Goal: Task Accomplishment & Management: Manage account settings

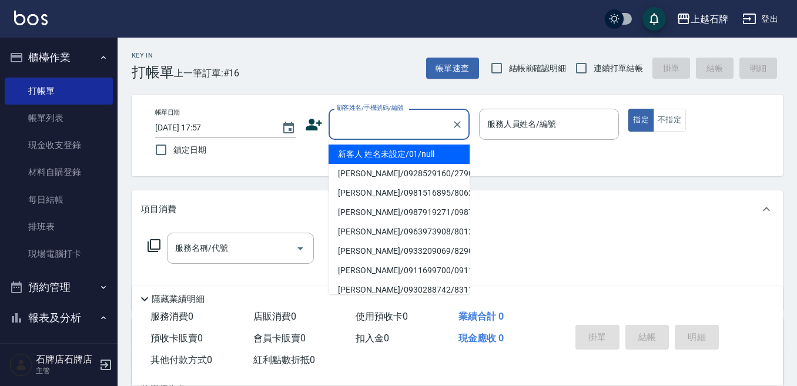
click at [411, 128] on input "顧客姓名/手機號碼/編號" at bounding box center [390, 124] width 113 height 21
click at [428, 150] on li "新客人 姓名未設定/01/null" at bounding box center [398, 154] width 141 height 19
type input "新客人 姓名未設定/01/null"
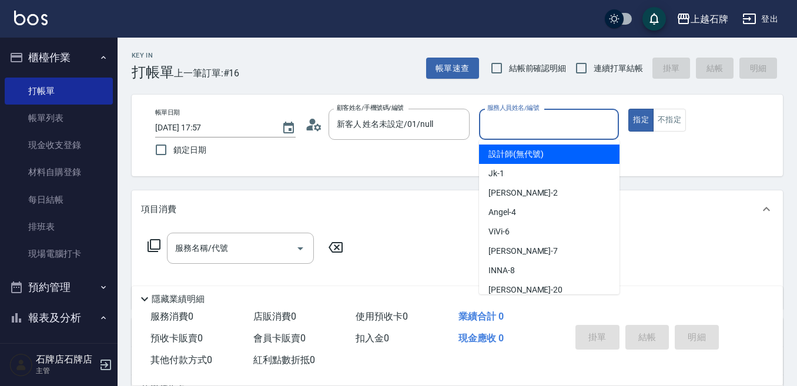
drag, startPoint x: 534, startPoint y: 131, endPoint x: 519, endPoint y: 202, distance: 72.0
click at [534, 136] on div "服務人員姓名/編號" at bounding box center [549, 124] width 140 height 31
click at [519, 119] on input "服務人員姓名/編號" at bounding box center [549, 124] width 130 height 21
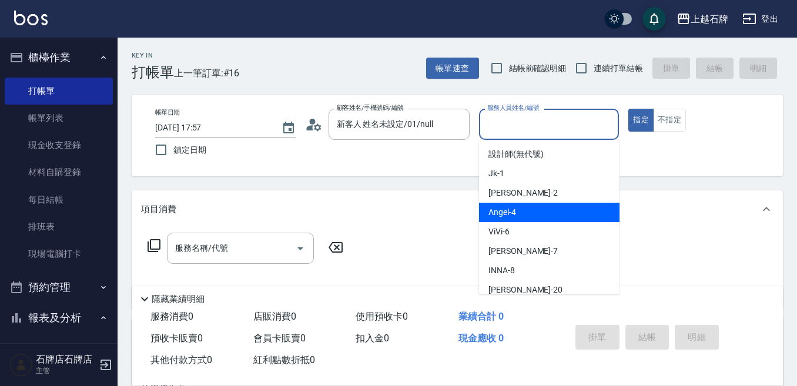
click at [515, 213] on span "[PERSON_NAME] -4" at bounding box center [502, 212] width 28 height 12
type input "[PERSON_NAME]-4"
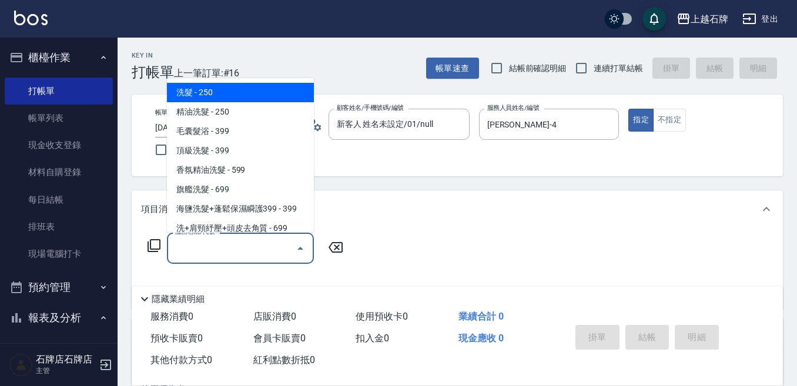
drag, startPoint x: 255, startPoint y: 244, endPoint x: 291, endPoint y: 102, distance: 147.3
click at [253, 233] on div "服務名稱/代號" at bounding box center [240, 248] width 147 height 31
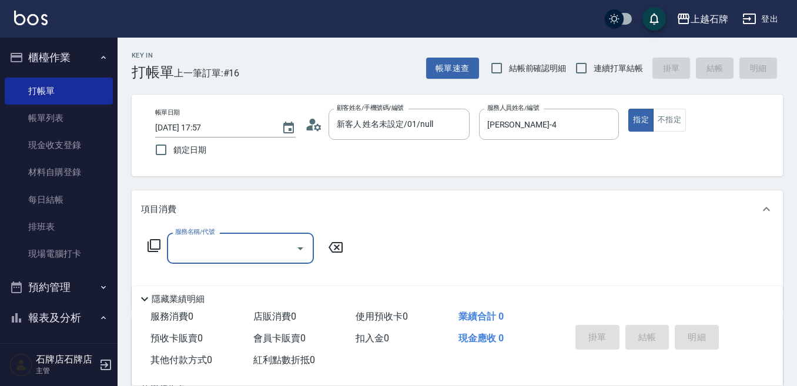
click at [233, 258] on input "服務名稱/代號" at bounding box center [231, 248] width 119 height 21
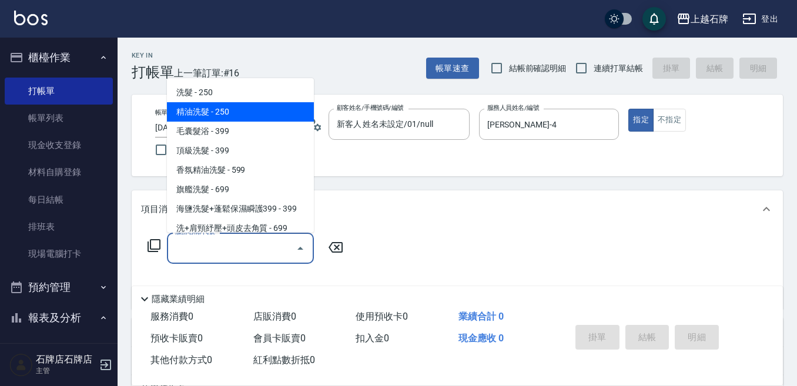
click at [229, 109] on span "精油洗髮 - 250" at bounding box center [240, 111] width 147 height 19
type input "精油洗髮(102)"
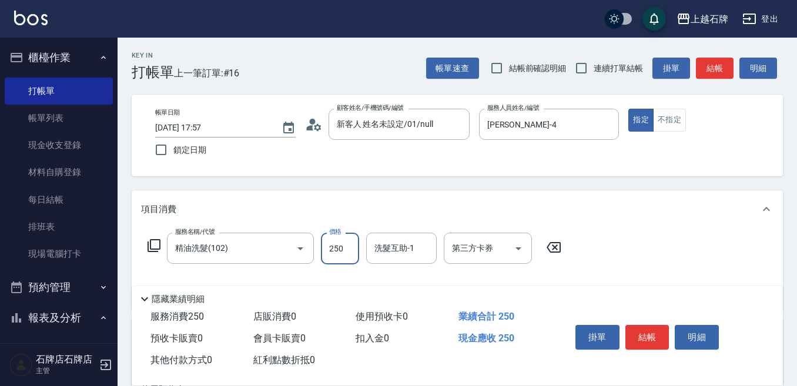
click at [345, 254] on input "250" at bounding box center [340, 249] width 38 height 32
type input "300"
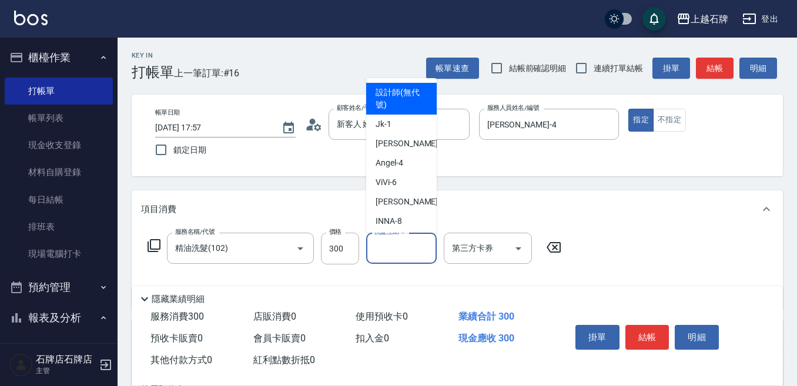
click at [411, 247] on input "洗髮互助-1" at bounding box center [401, 248] width 60 height 21
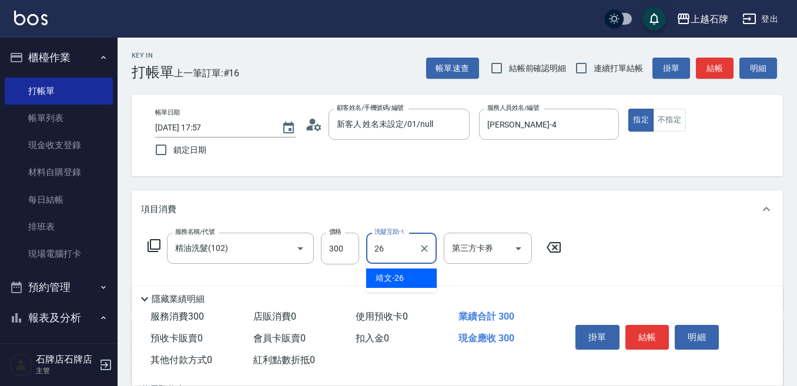
click at [409, 284] on div "靖文 -26" at bounding box center [401, 277] width 70 height 19
type input "靖文-26"
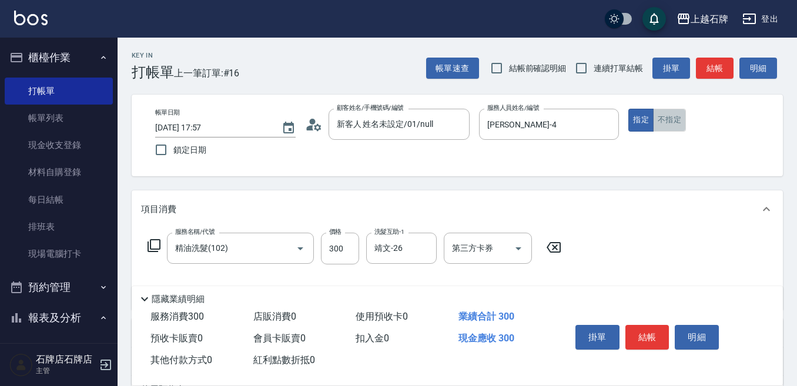
click at [683, 118] on button "不指定" at bounding box center [669, 120] width 33 height 23
click at [653, 328] on button "結帳" at bounding box center [647, 337] width 44 height 25
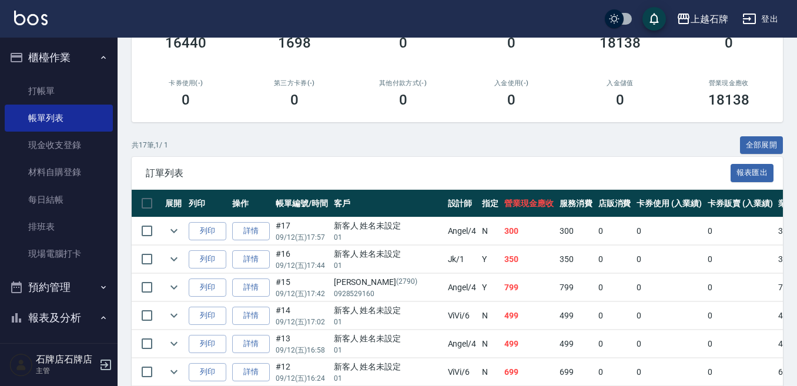
scroll to position [235, 0]
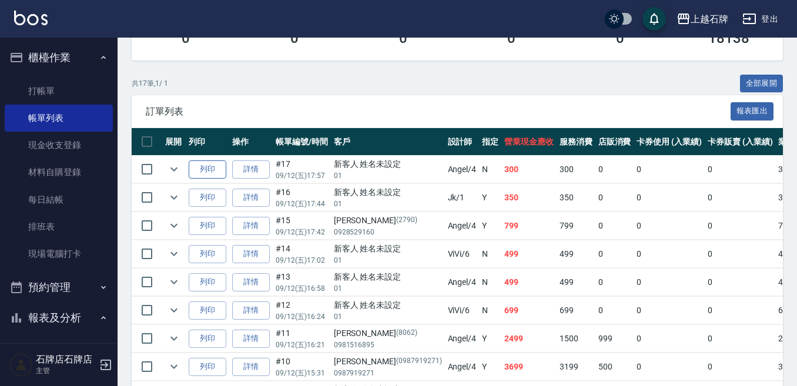
click at [209, 168] on button "列印" at bounding box center [208, 169] width 38 height 18
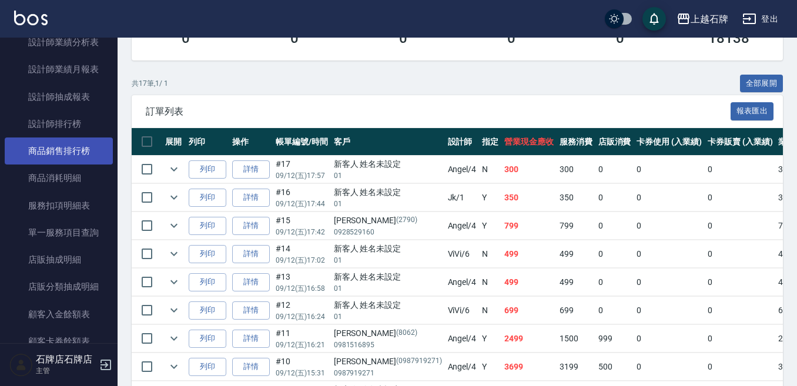
scroll to position [646, 0]
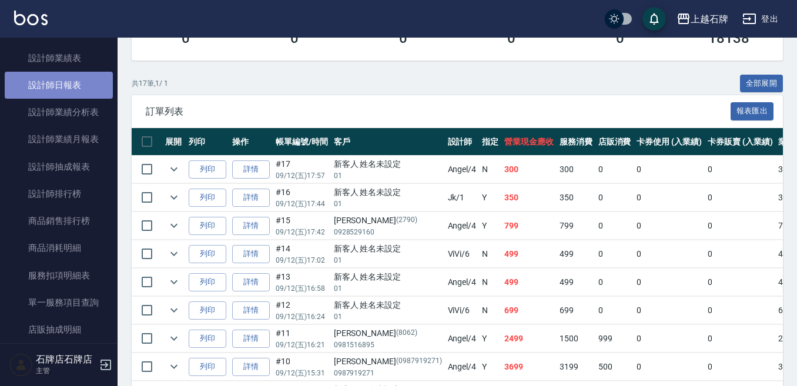
click at [66, 83] on link "設計師日報表" at bounding box center [59, 85] width 108 height 27
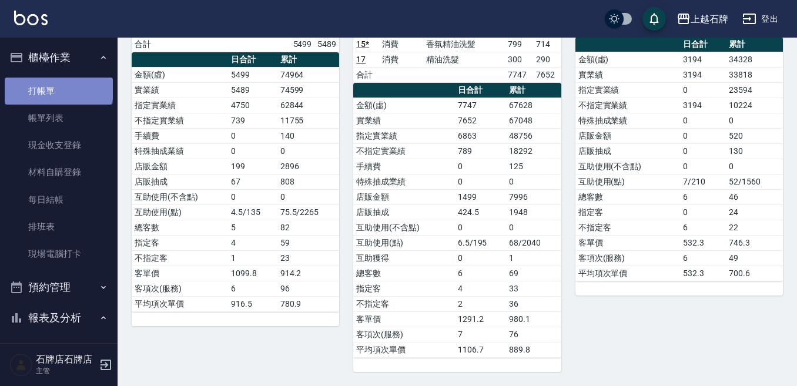
click at [59, 87] on link "打帳單" at bounding box center [59, 91] width 108 height 27
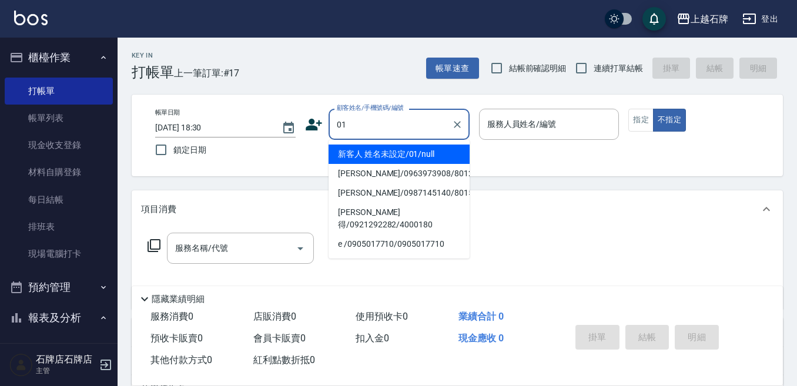
type input "01"
type input "6"
type input "新客人 姓名未設定/01/null"
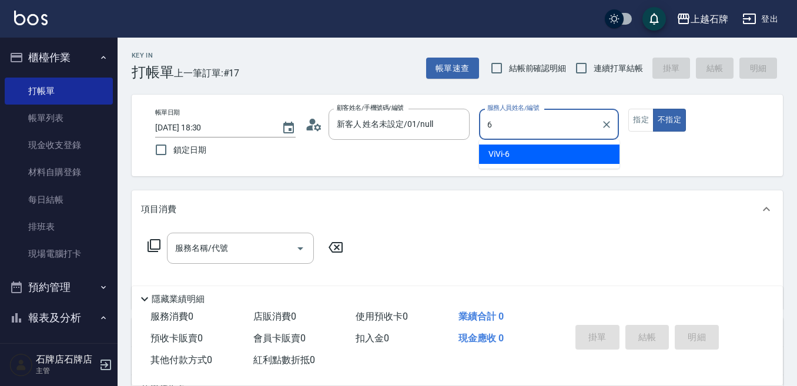
type input "6"
type button "false"
type input "ViVi-6"
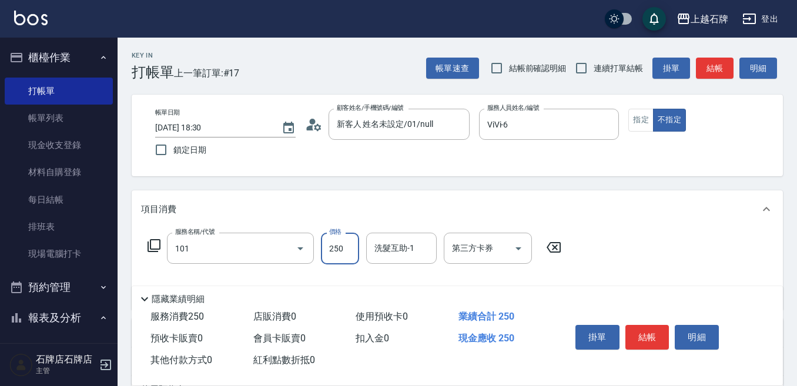
type input "洗髮(101)"
type input "300"
click at [639, 118] on button "指定" at bounding box center [640, 120] width 25 height 23
click at [725, 69] on button "結帳" at bounding box center [715, 69] width 38 height 22
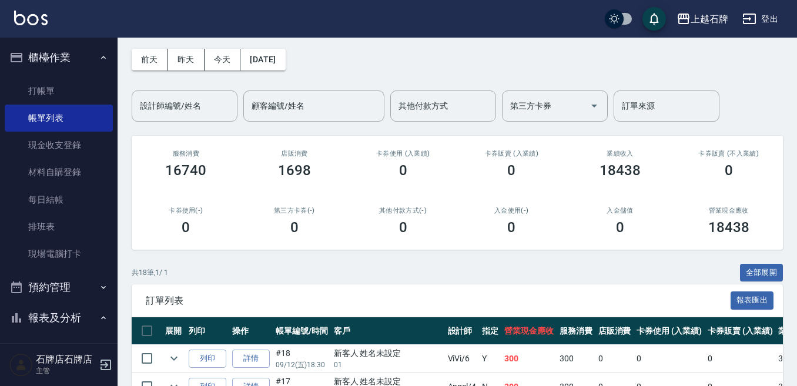
scroll to position [176, 0]
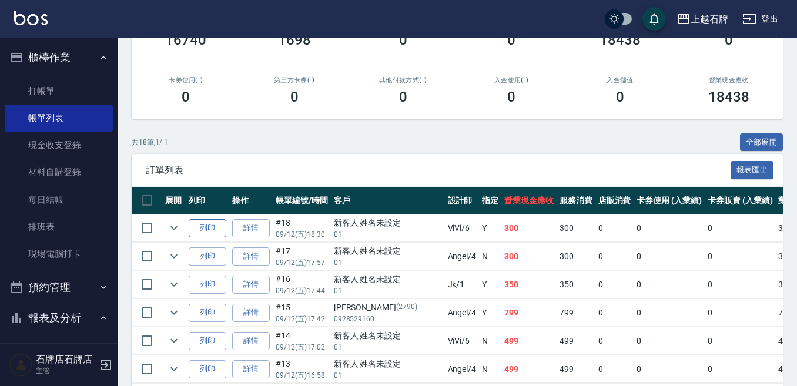
click at [217, 234] on button "列印" at bounding box center [208, 228] width 38 height 18
click at [51, 88] on link "打帳單" at bounding box center [59, 91] width 108 height 27
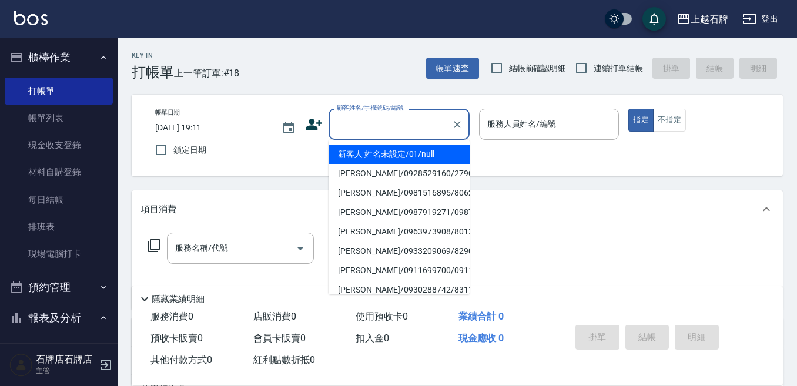
click at [407, 124] on input "顧客姓名/手機號碼/編號" at bounding box center [390, 124] width 113 height 21
click at [412, 155] on li "新客人 姓名未設定/01/null" at bounding box center [398, 154] width 141 height 19
type input "新客人 姓名未設定/01/null"
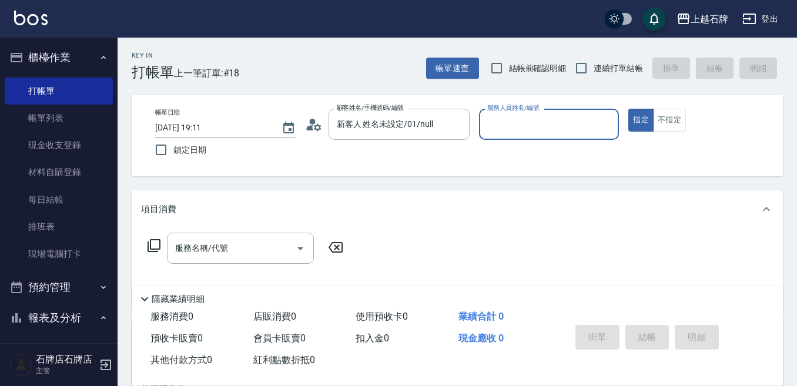
click at [529, 126] on input "服務人員姓名/編號" at bounding box center [549, 124] width 130 height 21
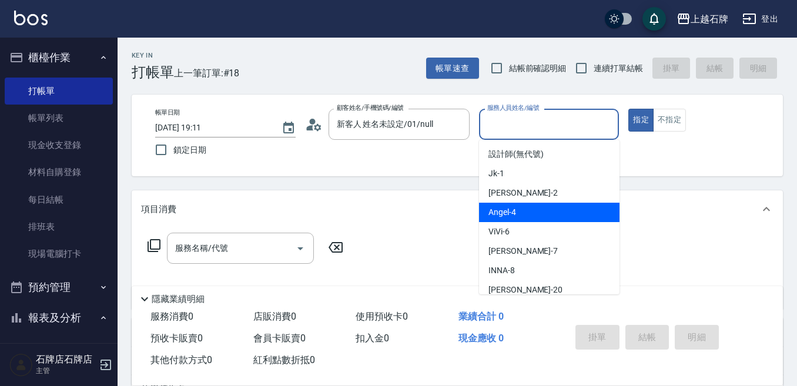
click at [540, 210] on div "[PERSON_NAME] -4" at bounding box center [549, 212] width 140 height 19
type input "[PERSON_NAME]-4"
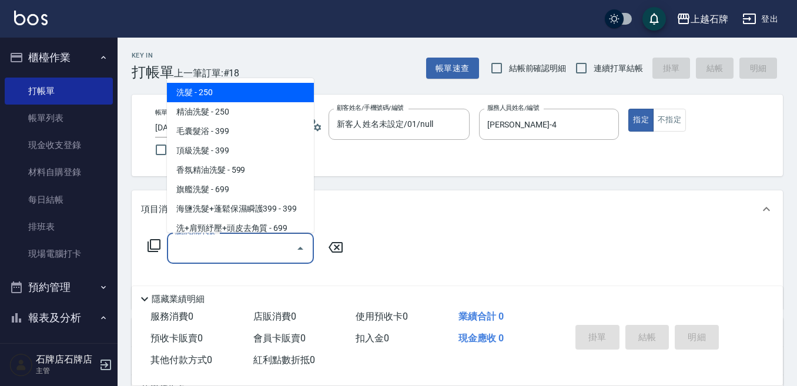
click at [286, 245] on input "服務名稱/代號" at bounding box center [231, 248] width 119 height 21
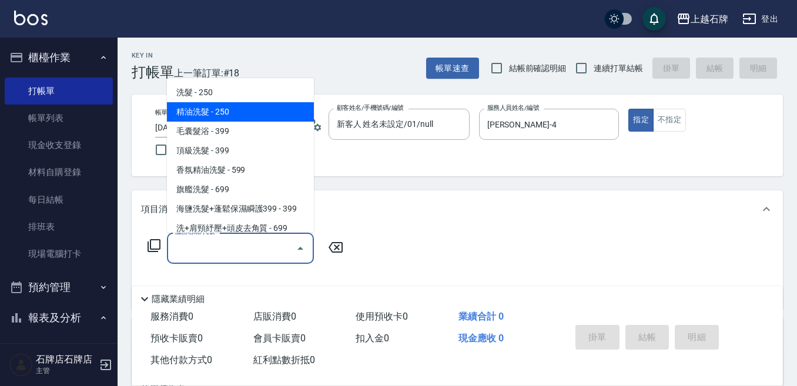
click at [230, 116] on span "精油洗髮 - 250" at bounding box center [240, 111] width 147 height 19
type input "精油洗髮(102)"
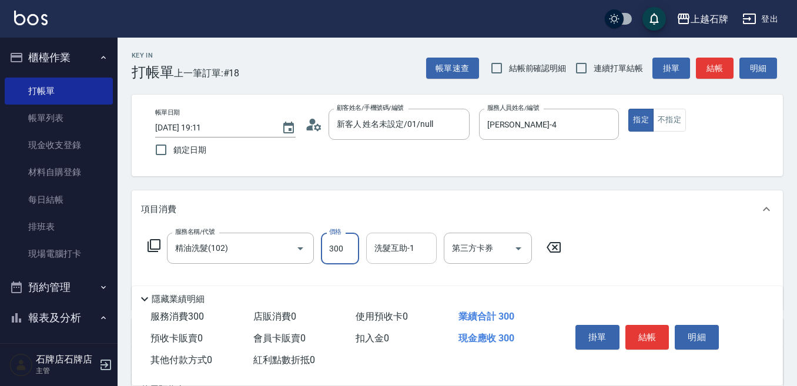
type input "300"
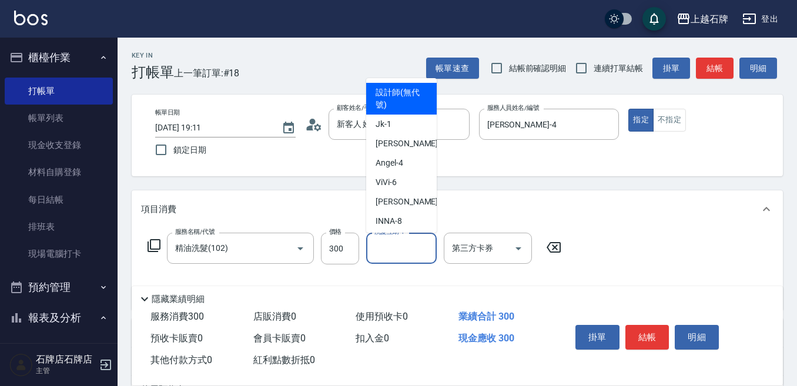
click at [409, 254] on input "洗髮互助-1" at bounding box center [401, 248] width 60 height 21
click at [675, 117] on button "不指定" at bounding box center [669, 120] width 33 height 23
click at [388, 249] on input "洗髮互助-1" at bounding box center [401, 248] width 60 height 21
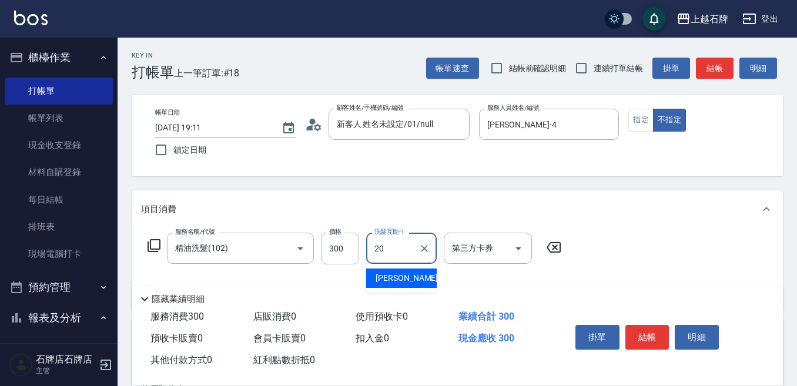
click at [427, 273] on div "[PERSON_NAME] -20" at bounding box center [401, 277] width 70 height 19
type input "[PERSON_NAME]-20"
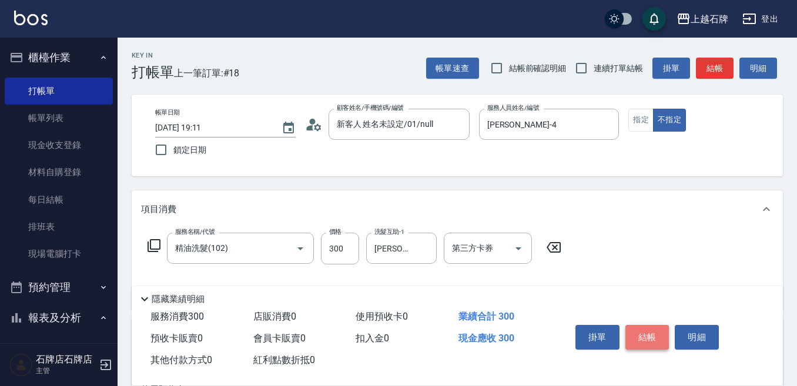
click at [630, 329] on button "結帳" at bounding box center [647, 337] width 44 height 25
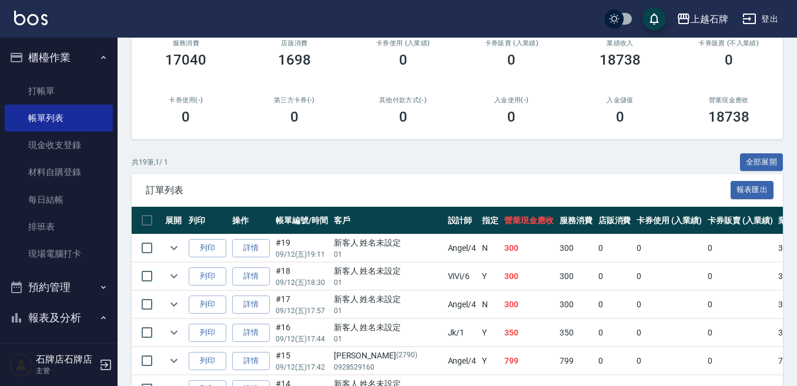
scroll to position [176, 0]
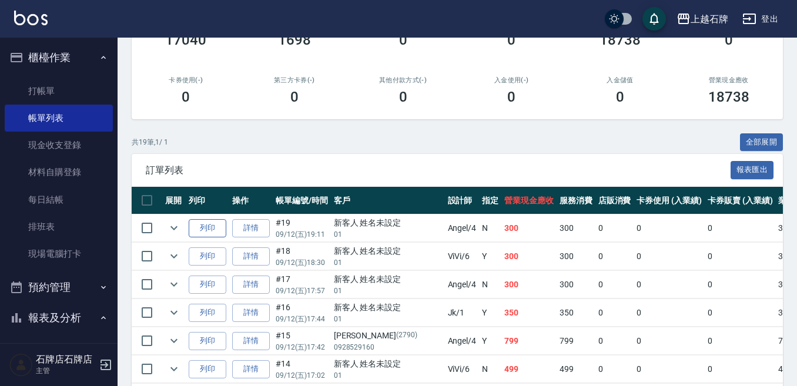
click at [212, 229] on button "列印" at bounding box center [208, 228] width 38 height 18
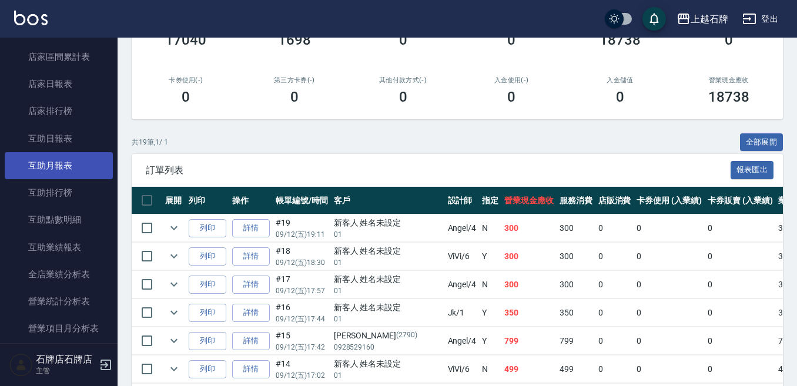
scroll to position [470, 0]
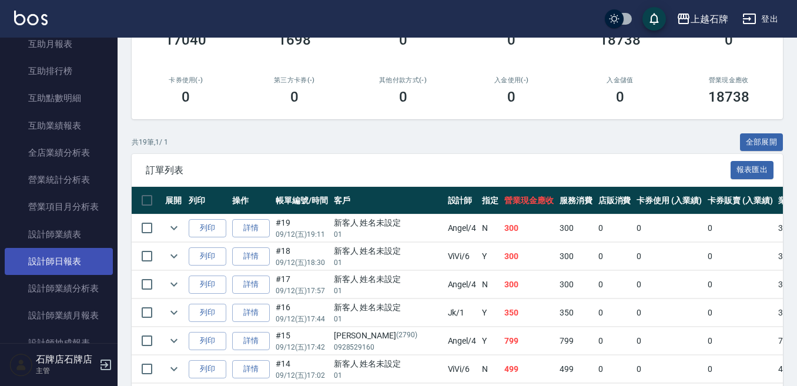
click at [63, 257] on link "設計師日報表" at bounding box center [59, 261] width 108 height 27
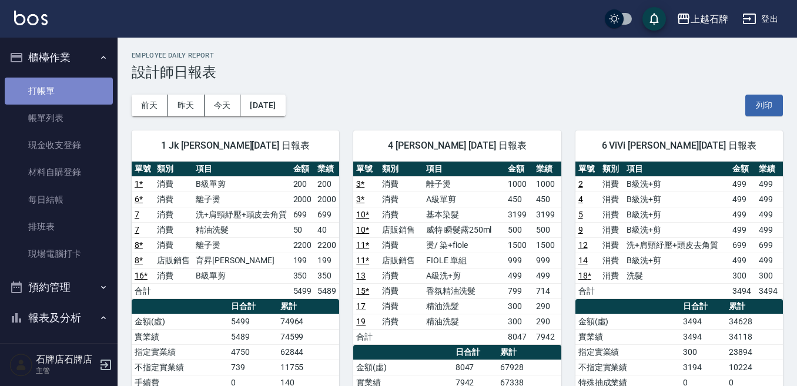
click at [68, 89] on link "打帳單" at bounding box center [59, 91] width 108 height 27
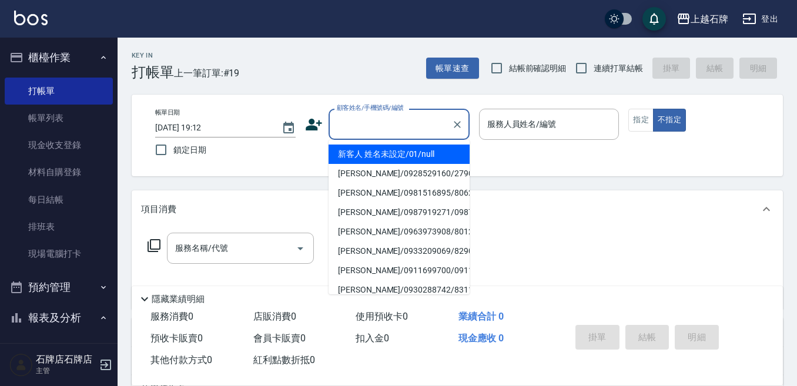
click at [396, 130] on input "顧客姓名/手機號碼/編號" at bounding box center [390, 124] width 113 height 21
click at [400, 154] on li "新客人 姓名未設定/01/null" at bounding box center [398, 154] width 141 height 19
type input "新客人 姓名未設定/01/null"
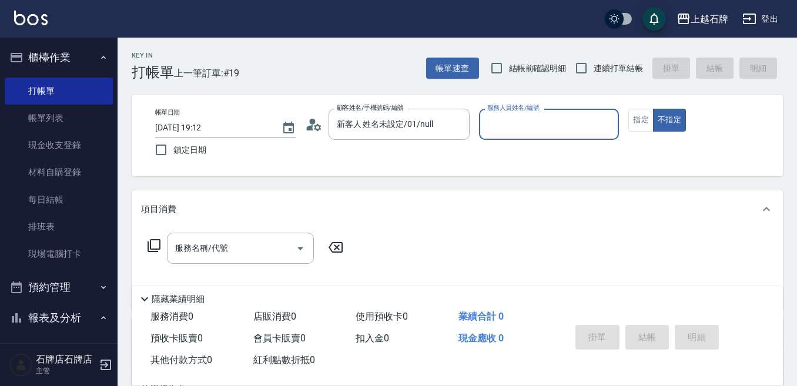
drag, startPoint x: 553, startPoint y: 120, endPoint x: 556, endPoint y: 129, distance: 9.7
click at [555, 120] on input "服務人員姓名/編號" at bounding box center [549, 124] width 130 height 21
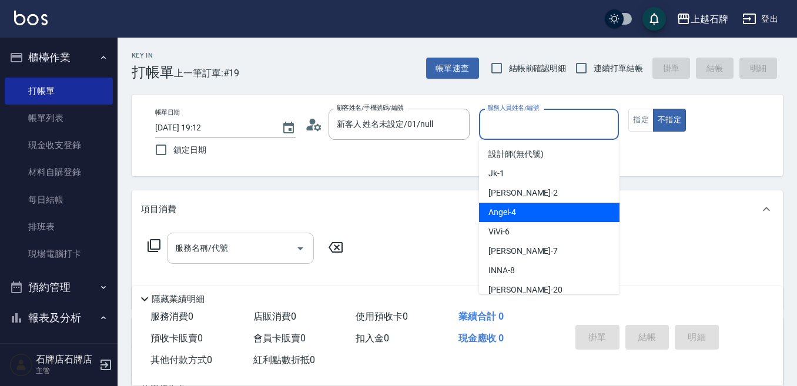
drag, startPoint x: 558, startPoint y: 214, endPoint x: 168, endPoint y: 256, distance: 391.8
click at [555, 214] on div "[PERSON_NAME] -4" at bounding box center [549, 212] width 140 height 19
type input "[PERSON_NAME]-4"
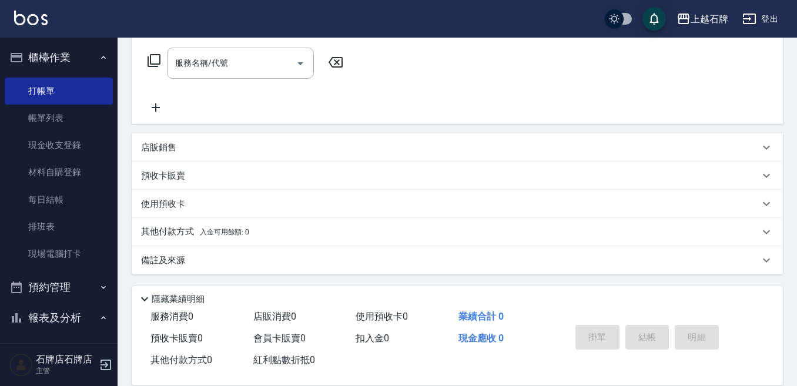
scroll to position [186, 0]
click at [164, 148] on p "店販銷售" at bounding box center [158, 146] width 35 height 12
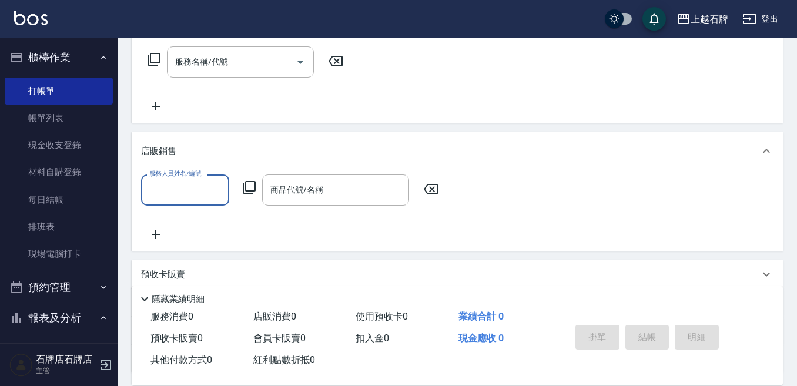
scroll to position [0, 0]
click at [170, 192] on input "服務人員姓名/編號" at bounding box center [185, 190] width 78 height 21
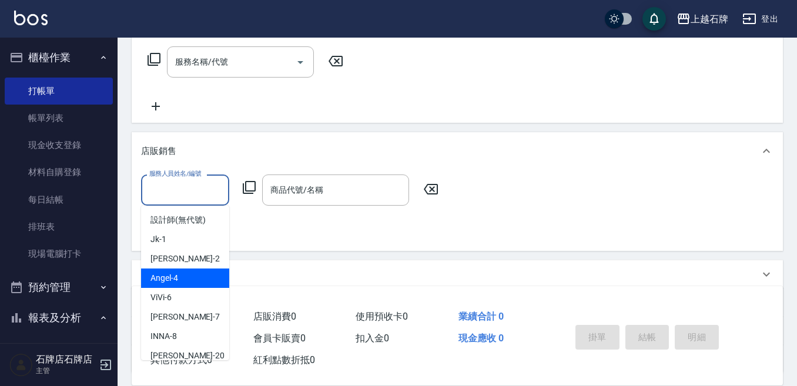
drag, startPoint x: 191, startPoint y: 280, endPoint x: 207, endPoint y: 251, distance: 33.4
click at [191, 280] on div "[PERSON_NAME] -4" at bounding box center [185, 277] width 88 height 19
type input "[PERSON_NAME]-4"
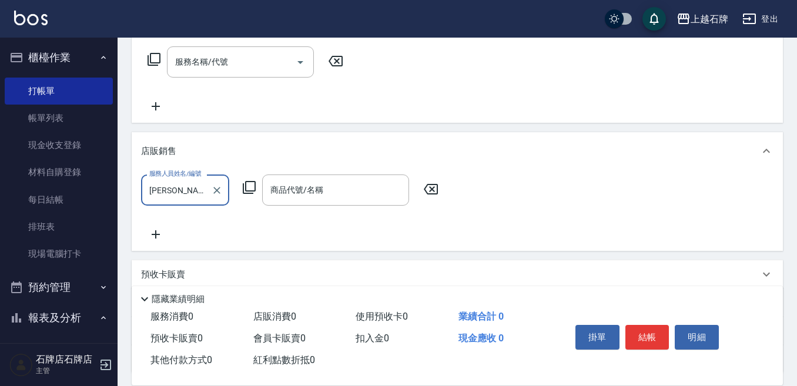
click at [251, 184] on icon at bounding box center [249, 187] width 14 height 14
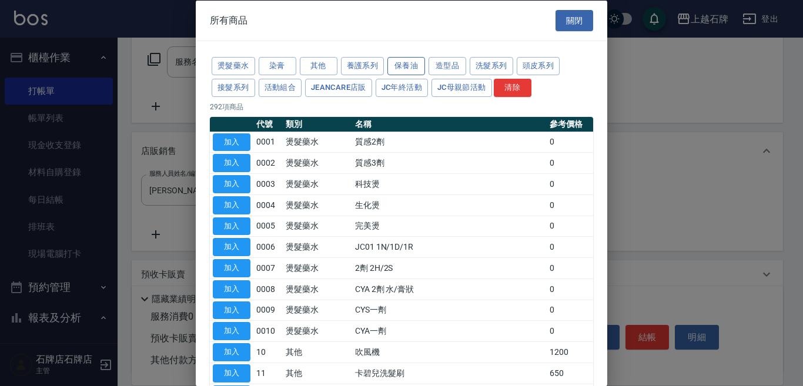
click at [401, 67] on button "保養油" at bounding box center [406, 66] width 38 height 18
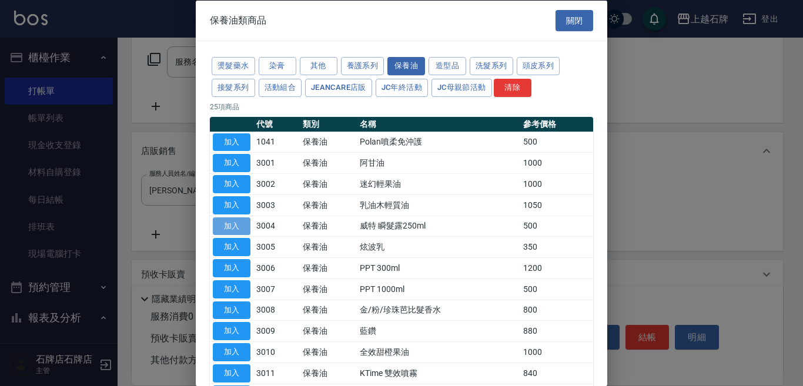
click at [228, 224] on button "加入" at bounding box center [232, 226] width 38 height 18
type input "威特 瞬髮露250ml"
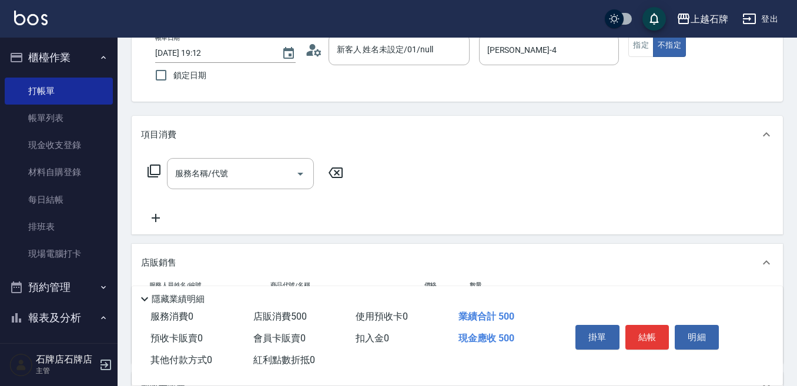
scroll to position [69, 0]
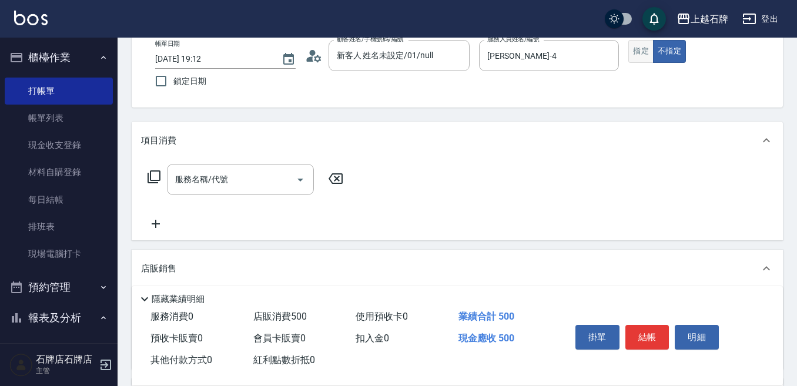
click at [642, 58] on button "指定" at bounding box center [640, 51] width 25 height 23
click at [639, 328] on button "結帳" at bounding box center [647, 337] width 44 height 25
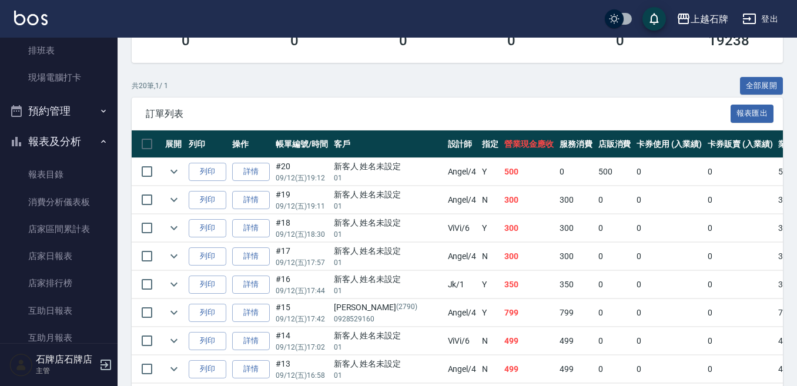
scroll to position [294, 0]
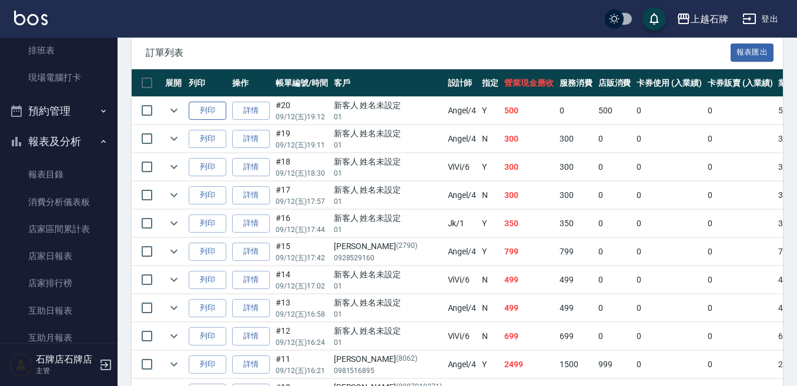
click at [210, 104] on button "列印" at bounding box center [208, 111] width 38 height 18
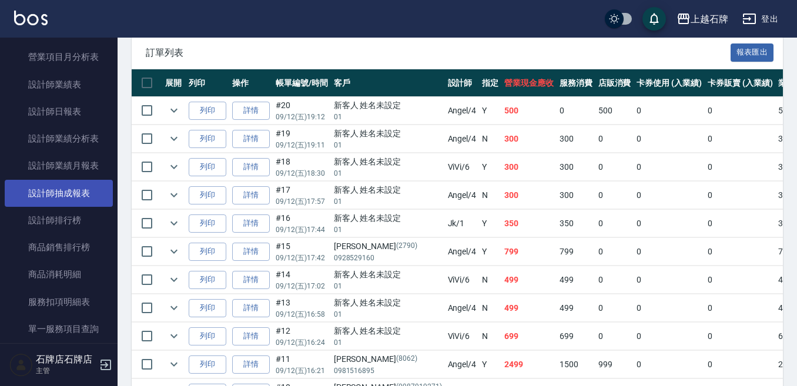
scroll to position [646, 0]
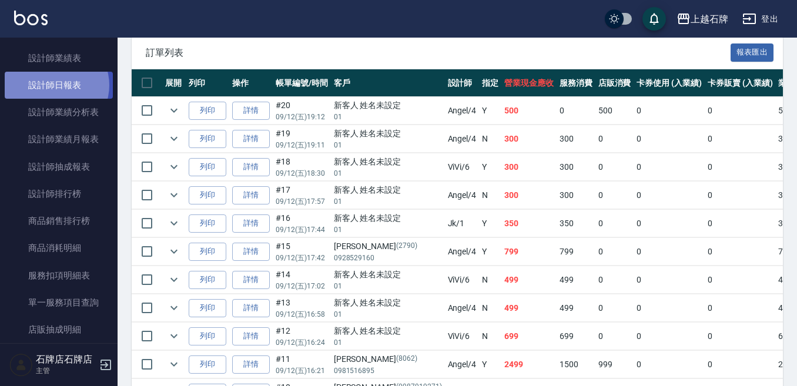
click at [54, 85] on link "設計師日報表" at bounding box center [59, 85] width 108 height 27
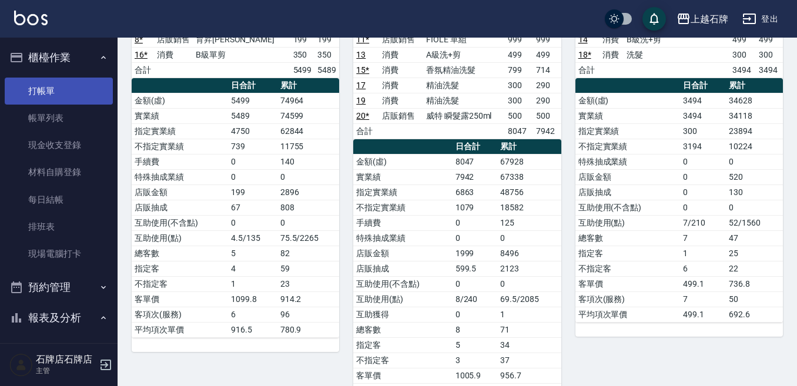
scroll to position [176, 0]
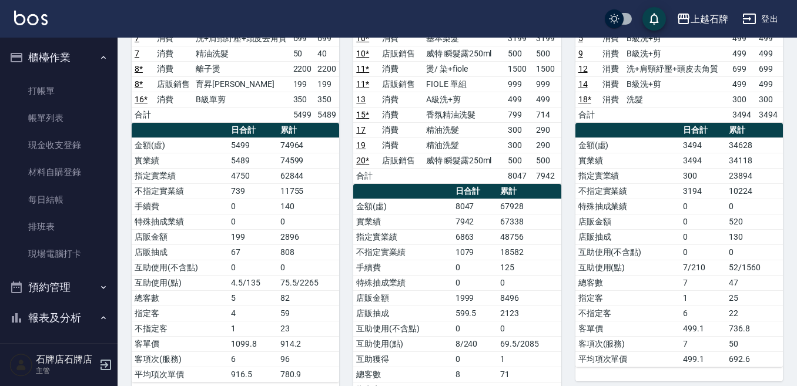
click at [27, 68] on button "櫃檯作業" at bounding box center [59, 57] width 108 height 31
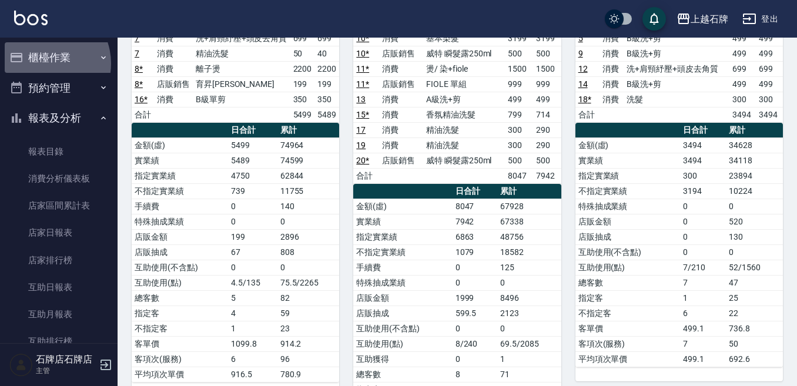
drag, startPoint x: 43, startPoint y: 63, endPoint x: 56, endPoint y: 98, distance: 36.4
click at [44, 63] on button "櫃檯作業" at bounding box center [59, 57] width 108 height 31
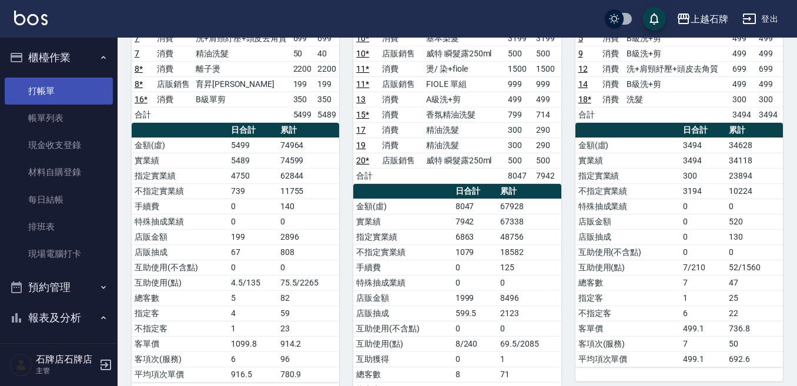
click at [48, 92] on link "打帳單" at bounding box center [59, 91] width 108 height 27
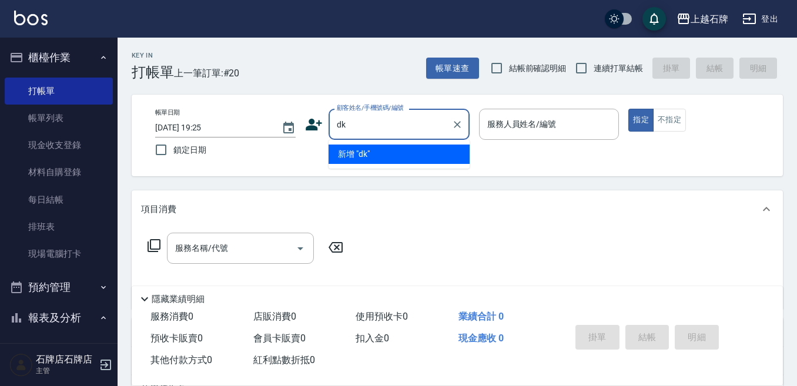
type input "d"
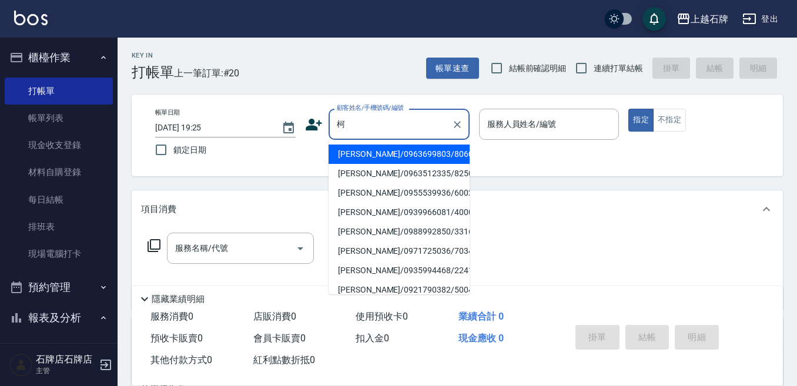
click at [420, 157] on li "[PERSON_NAME]/0963699803/8060" at bounding box center [398, 154] width 141 height 19
type input "[PERSON_NAME]/0963699803/8060"
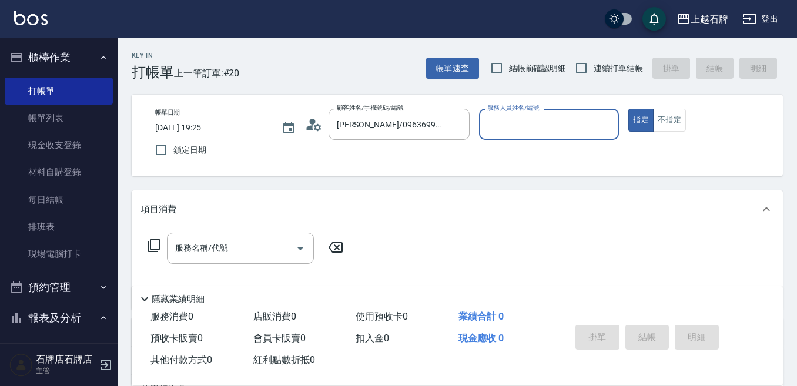
type input "Jk-1"
click at [229, 243] on input "服務名稱/代號" at bounding box center [231, 248] width 119 height 21
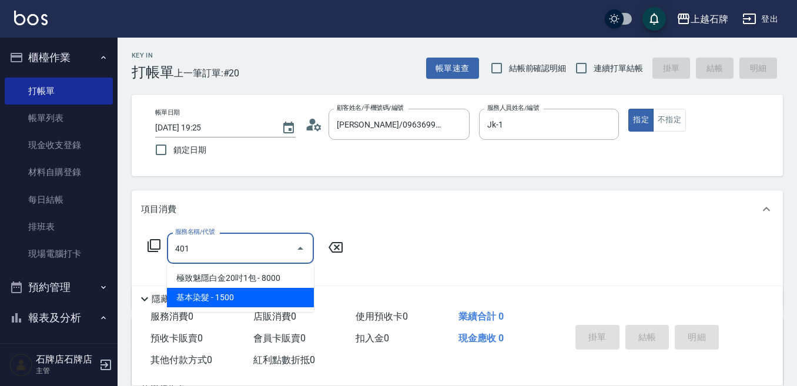
click at [241, 295] on span "基本染髮 - 1500" at bounding box center [240, 297] width 147 height 19
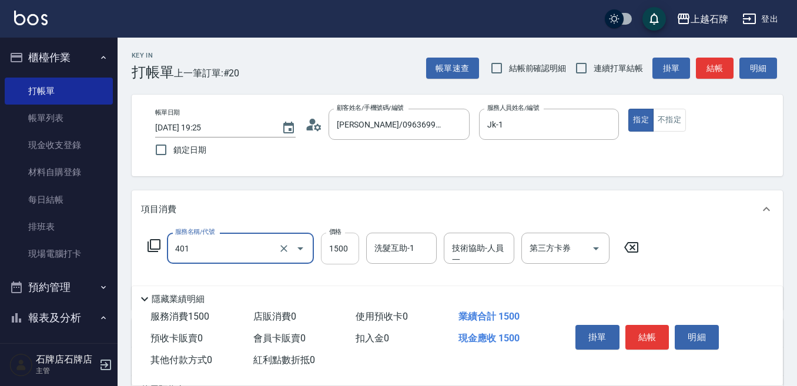
type input "基本染髮(401)"
click at [347, 253] on input "1500" at bounding box center [340, 249] width 38 height 32
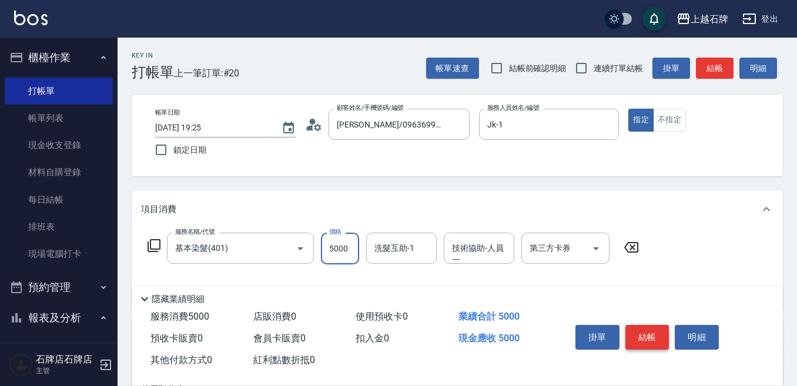
type input "5000"
click at [629, 329] on button "結帳" at bounding box center [647, 337] width 44 height 25
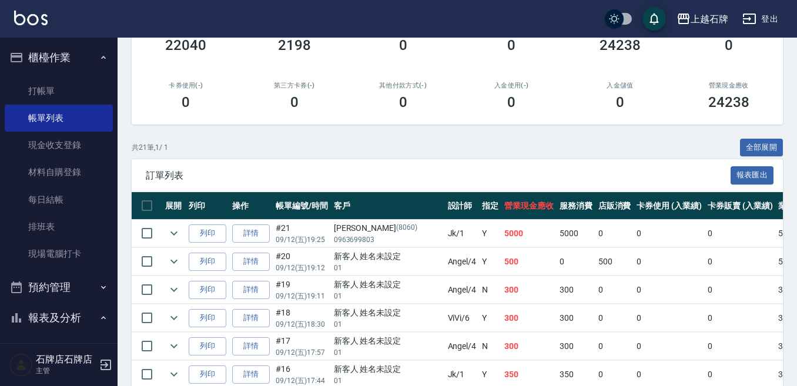
scroll to position [176, 0]
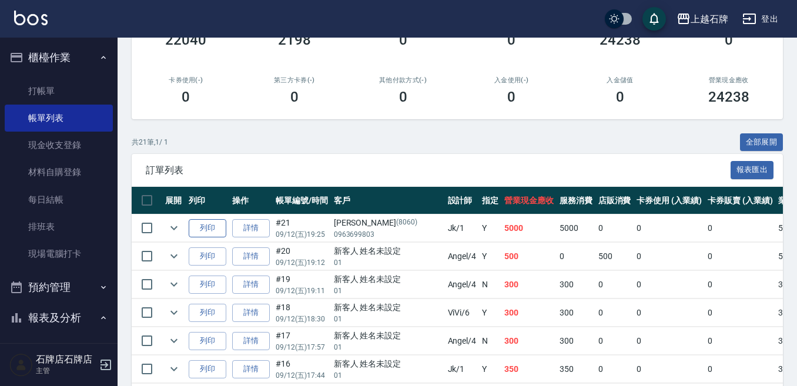
click at [220, 230] on button "列印" at bounding box center [208, 228] width 38 height 18
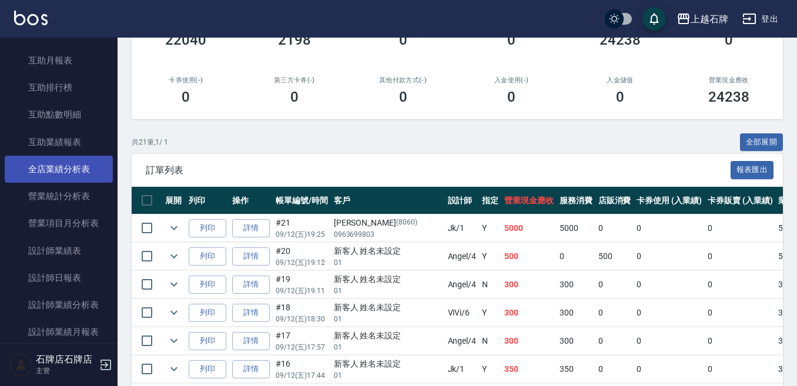
scroll to position [470, 0]
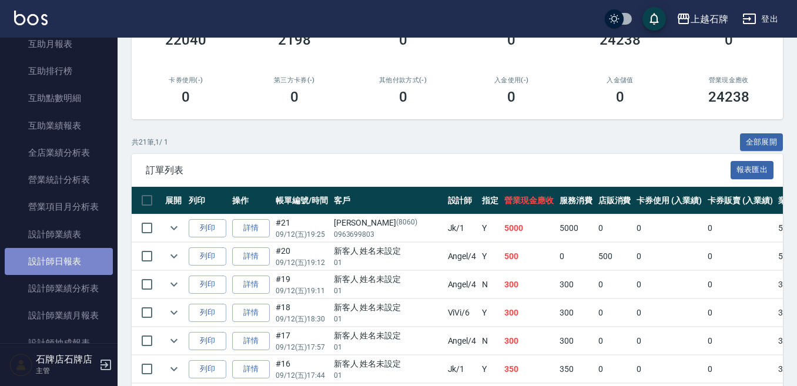
click at [84, 268] on link "設計師日報表" at bounding box center [59, 261] width 108 height 27
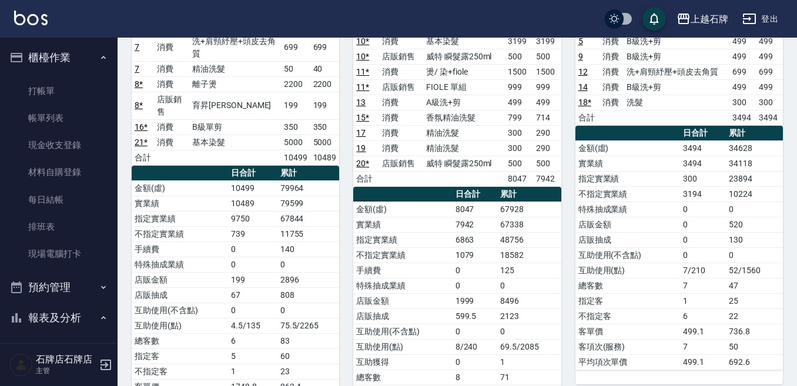
scroll to position [176, 0]
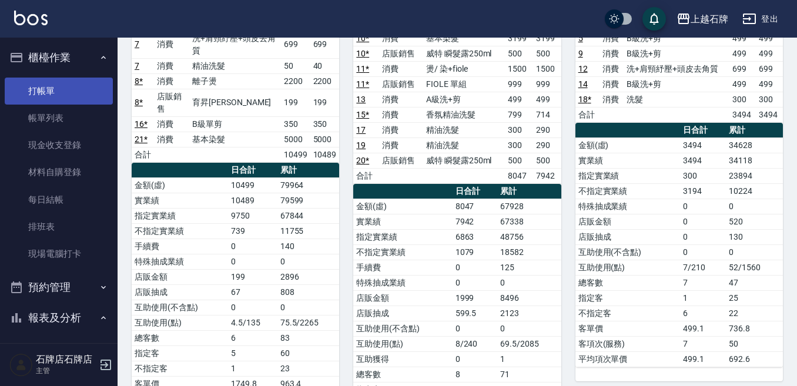
click at [66, 100] on link "打帳單" at bounding box center [59, 91] width 108 height 27
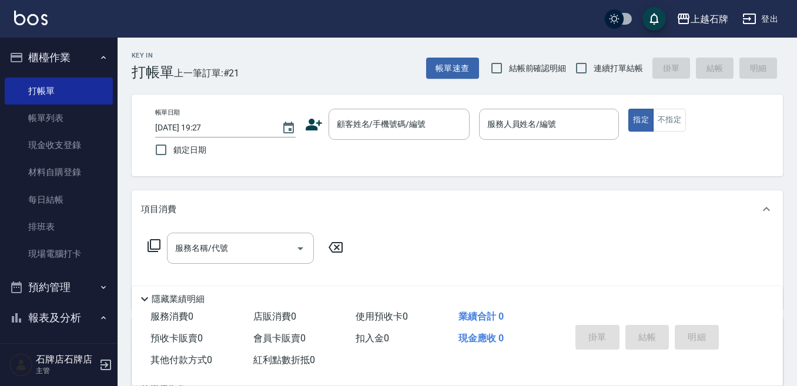
click at [289, 68] on div "Key In 打帳單 上一筆訂單:#21 帳單速查 結帳前確認明細 連續打單結帳 掛單 結帳 明細" at bounding box center [449, 59] width 665 height 43
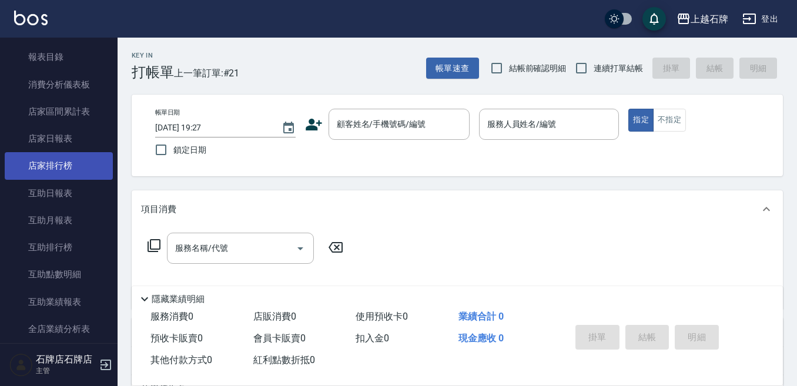
scroll to position [352, 0]
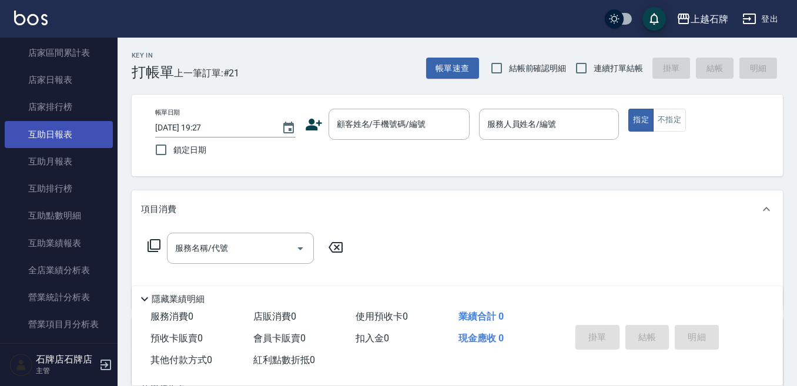
click at [46, 135] on link "互助日報表" at bounding box center [59, 134] width 108 height 27
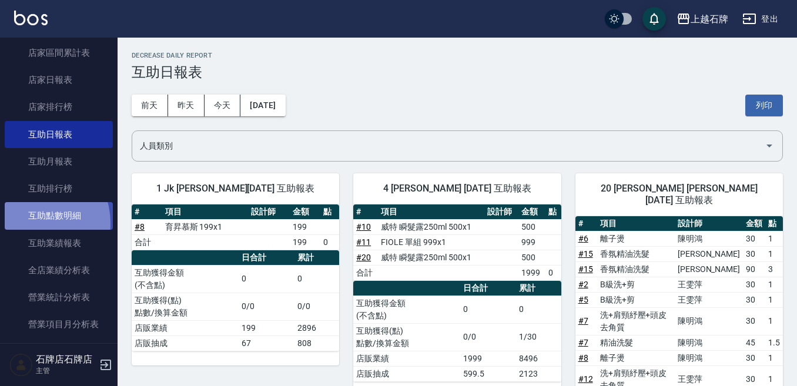
click at [29, 223] on link "互助點數明細" at bounding box center [59, 215] width 108 height 27
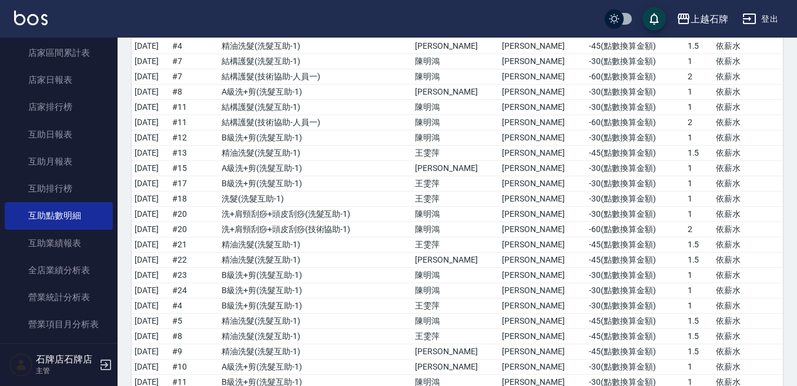
scroll to position [2203, 0]
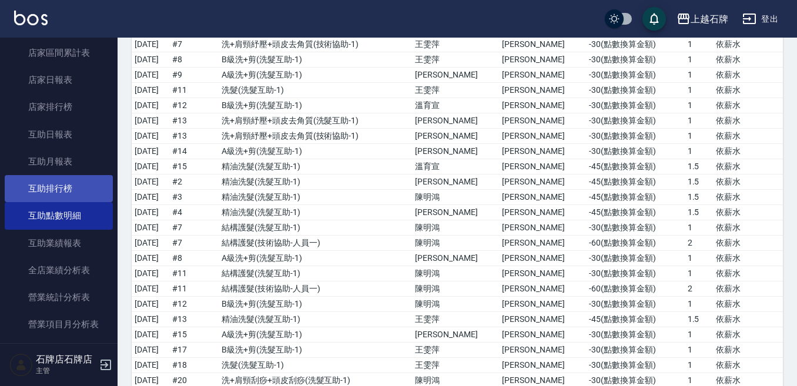
click at [26, 184] on link "互助排行榜" at bounding box center [59, 188] width 108 height 27
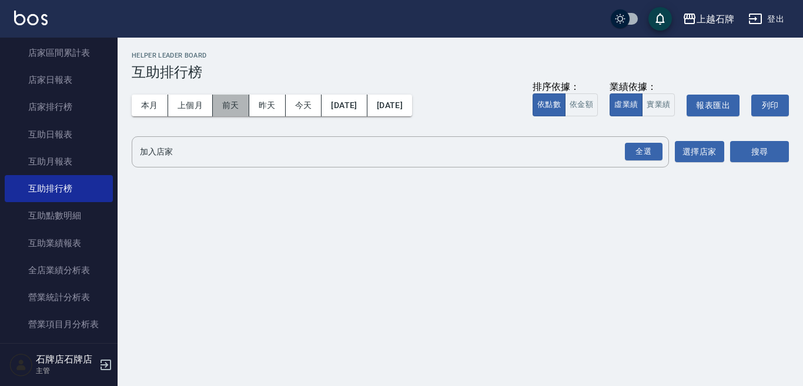
click at [223, 106] on button "前天" at bounding box center [231, 106] width 36 height 22
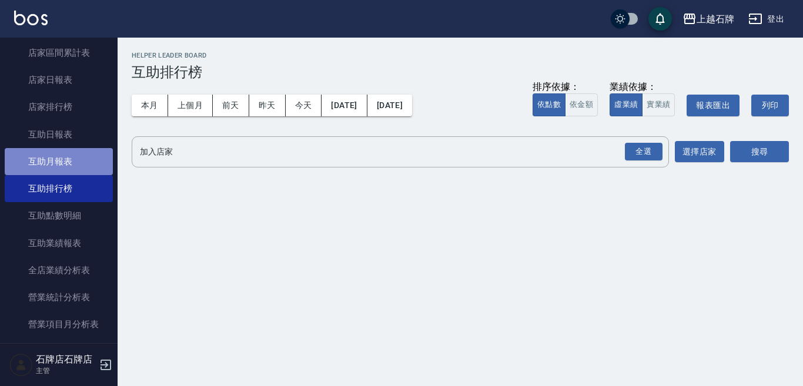
click at [81, 167] on link "互助月報表" at bounding box center [59, 161] width 108 height 27
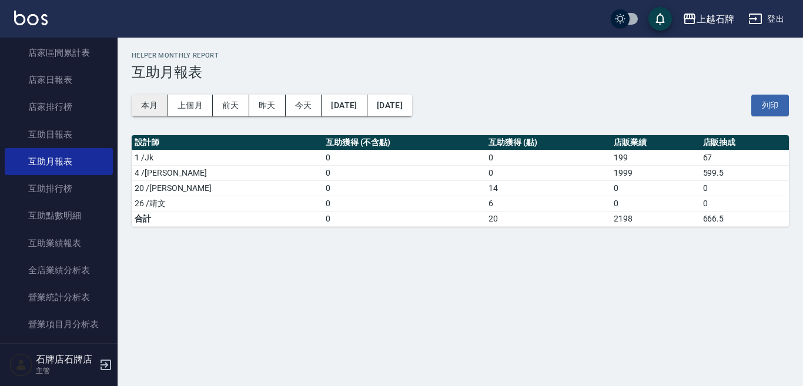
click at [164, 112] on button "本月" at bounding box center [150, 106] width 36 height 22
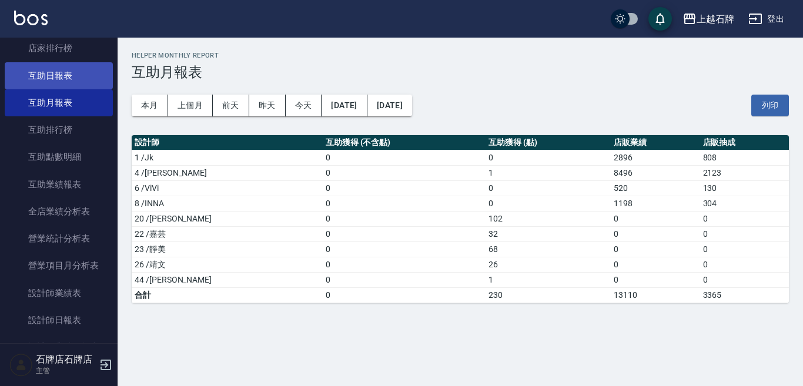
scroll to position [470, 0]
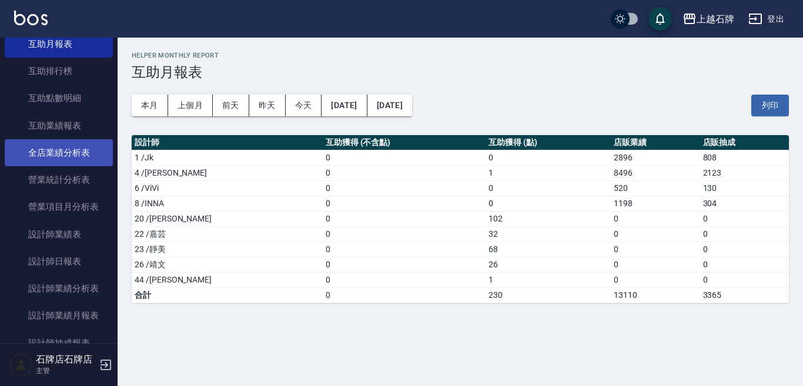
click at [60, 159] on link "全店業績分析表" at bounding box center [59, 152] width 108 height 27
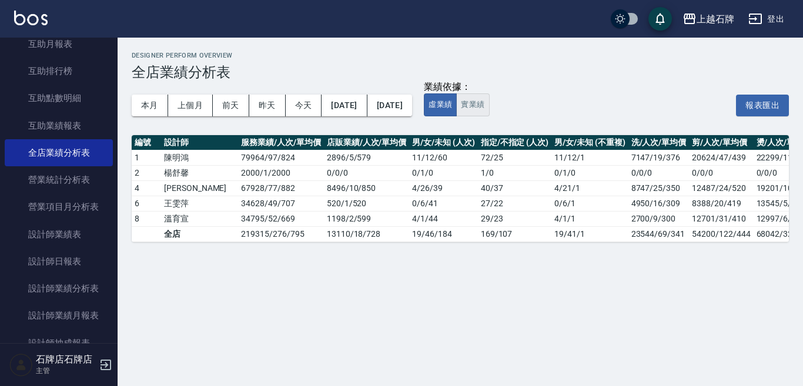
click at [489, 103] on button "實業績" at bounding box center [472, 104] width 33 height 23
click at [456, 105] on button "虛業績" at bounding box center [440, 104] width 33 height 23
click at [489, 105] on button "實業績" at bounding box center [472, 104] width 33 height 23
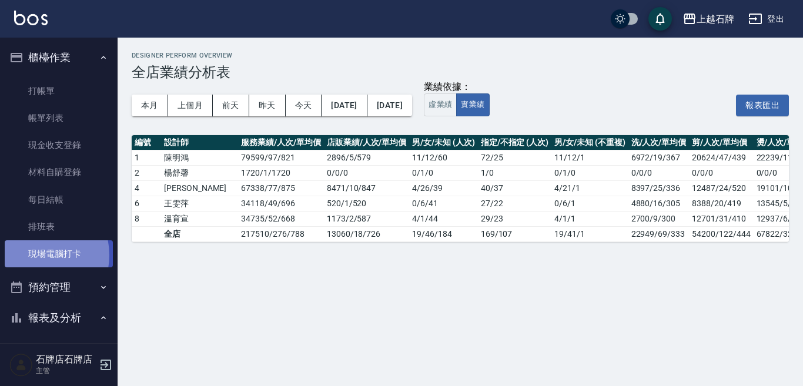
click at [35, 255] on link "現場電腦打卡" at bounding box center [59, 253] width 108 height 27
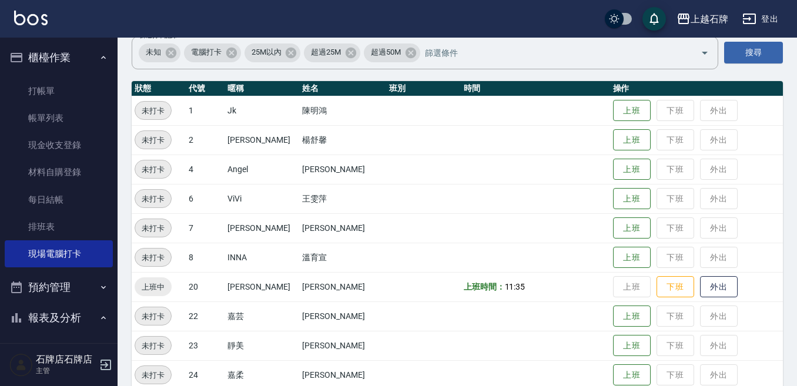
scroll to position [117, 0]
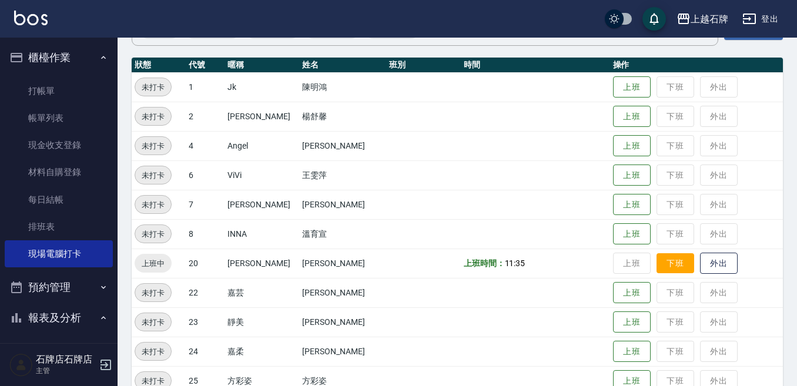
click at [665, 269] on button "下班" at bounding box center [675, 263] width 38 height 21
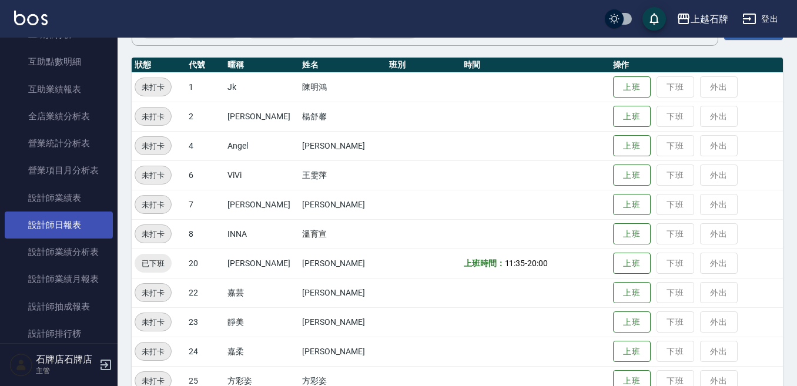
scroll to position [529, 0]
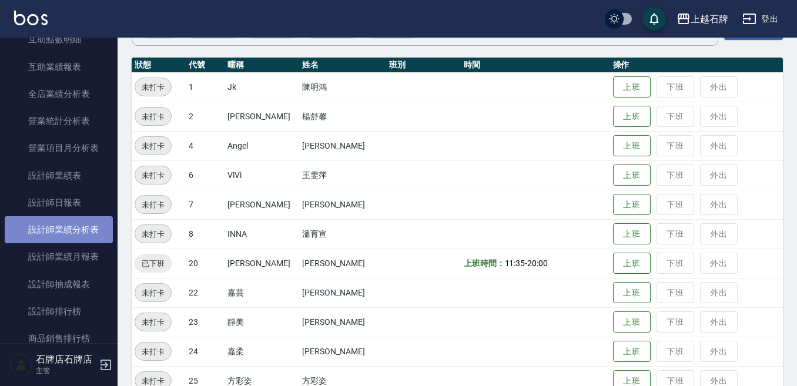
click at [100, 218] on link "設計師業績分析表" at bounding box center [59, 229] width 108 height 27
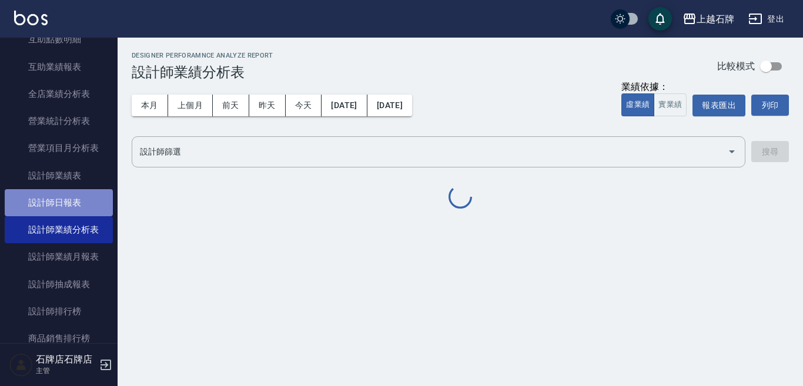
click at [90, 207] on link "設計師日報表" at bounding box center [59, 202] width 108 height 27
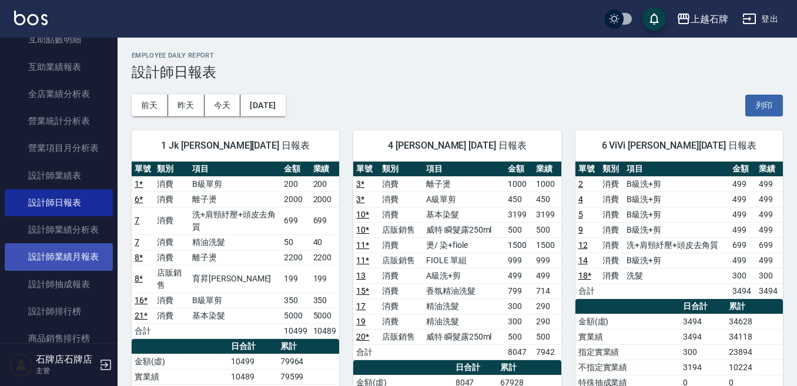
click at [75, 255] on link "設計師業績月報表" at bounding box center [59, 256] width 108 height 27
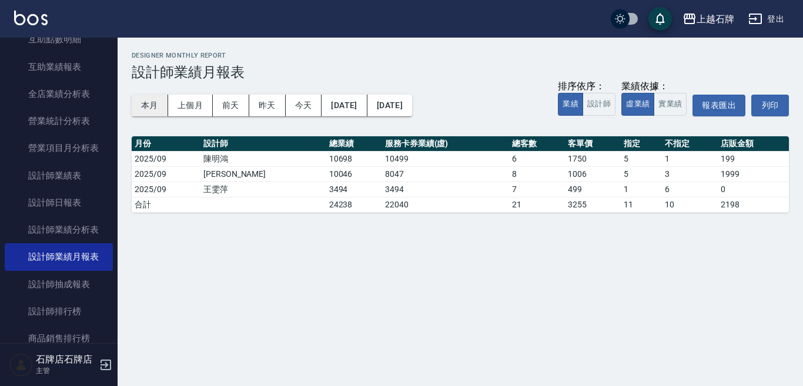
click at [144, 95] on button "本月" at bounding box center [150, 106] width 36 height 22
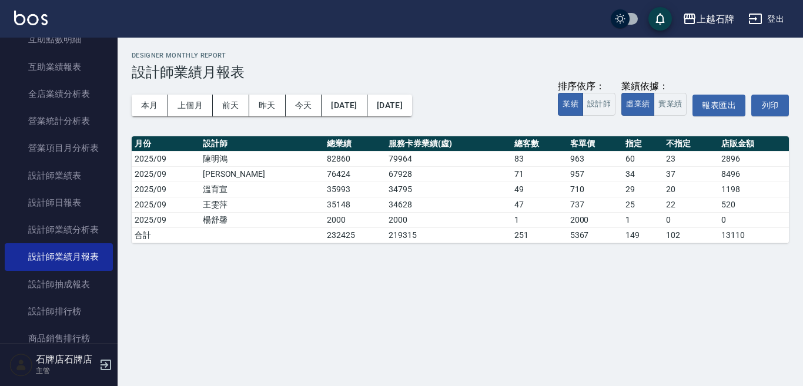
click at [684, 90] on div "業績依據：" at bounding box center [653, 86] width 65 height 12
drag, startPoint x: 681, startPoint y: 96, endPoint x: 677, endPoint y: 102, distance: 7.4
click at [677, 102] on button "實業績" at bounding box center [669, 104] width 33 height 23
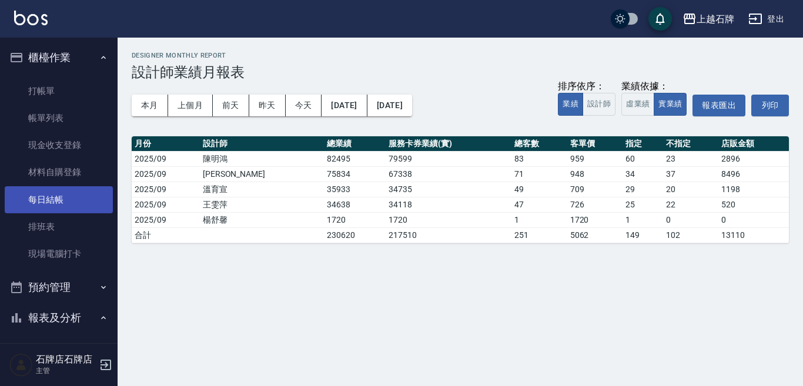
click at [33, 201] on link "每日結帳" at bounding box center [59, 199] width 108 height 27
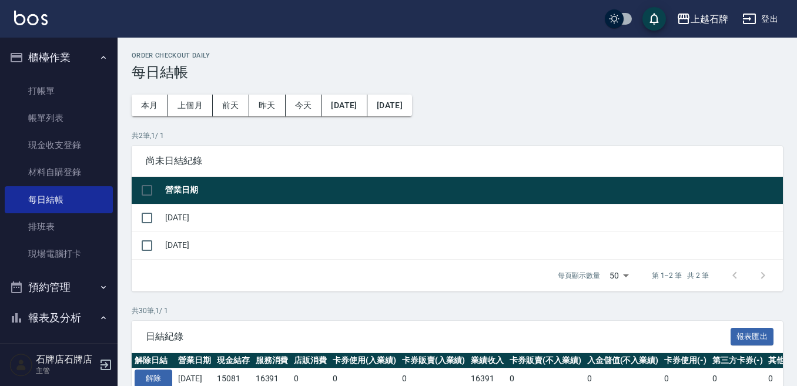
click at [162, 220] on td at bounding box center [147, 218] width 31 height 28
click at [150, 217] on input "checkbox" at bounding box center [147, 218] width 25 height 25
checkbox input "true"
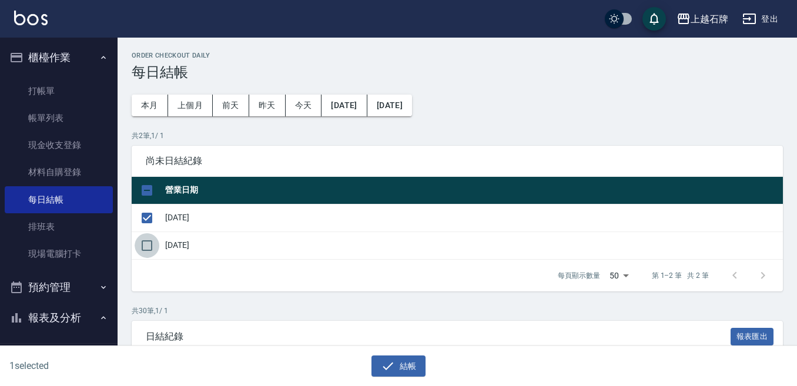
drag, startPoint x: 154, startPoint y: 251, endPoint x: 213, endPoint y: 271, distance: 62.1
click at [152, 250] on input "checkbox" at bounding box center [147, 245] width 25 height 25
checkbox input "true"
drag, startPoint x: 395, startPoint y: 364, endPoint x: 360, endPoint y: 147, distance: 219.5
click at [391, 363] on button "結帳" at bounding box center [398, 366] width 55 height 22
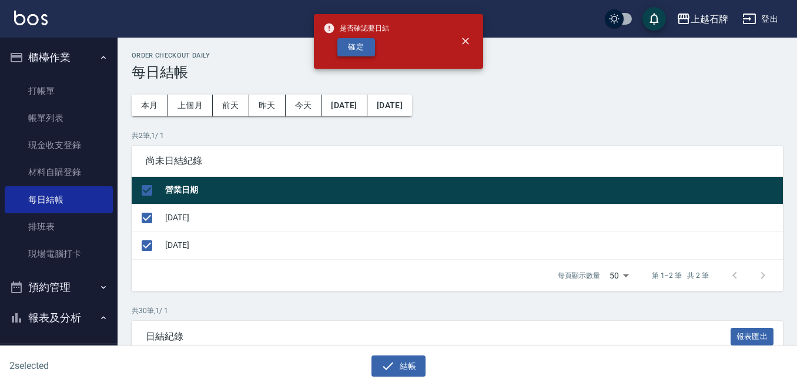
click at [360, 55] on button "確定" at bounding box center [356, 47] width 38 height 18
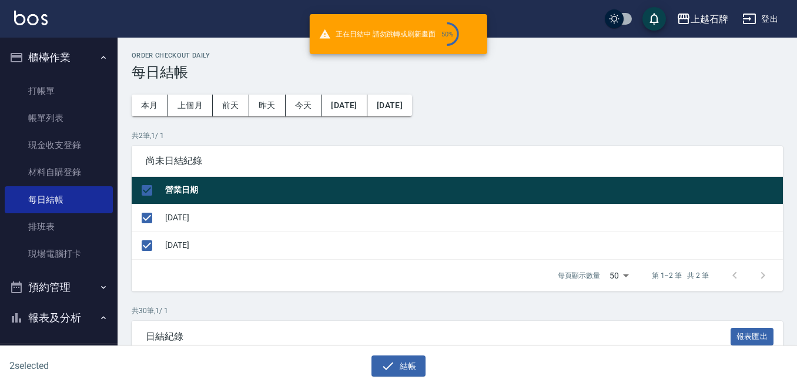
checkbox input "false"
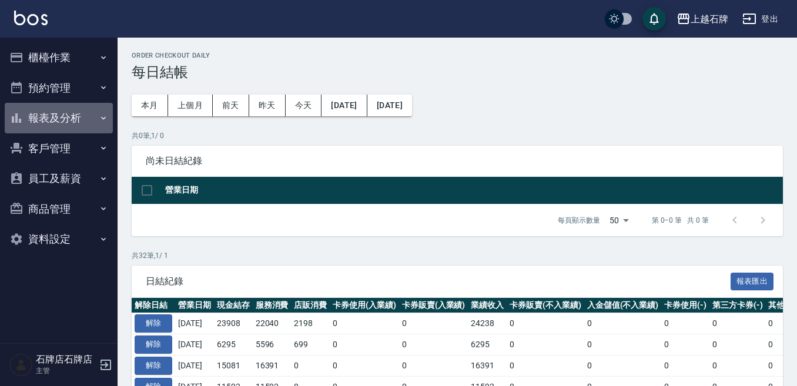
click at [80, 116] on button "報表及分析" at bounding box center [59, 118] width 108 height 31
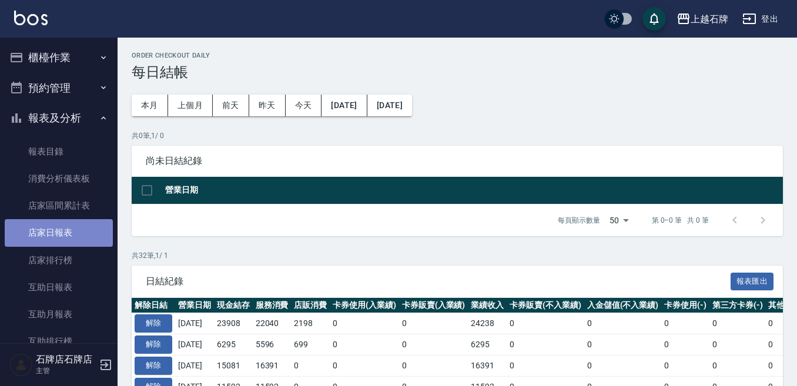
click at [88, 227] on link "店家日報表" at bounding box center [59, 232] width 108 height 27
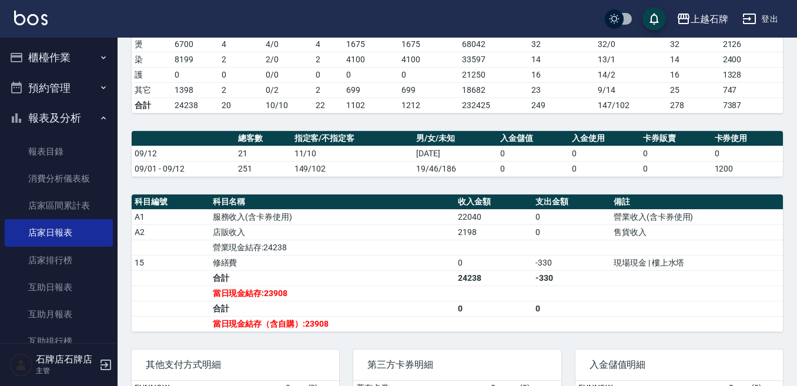
scroll to position [235, 0]
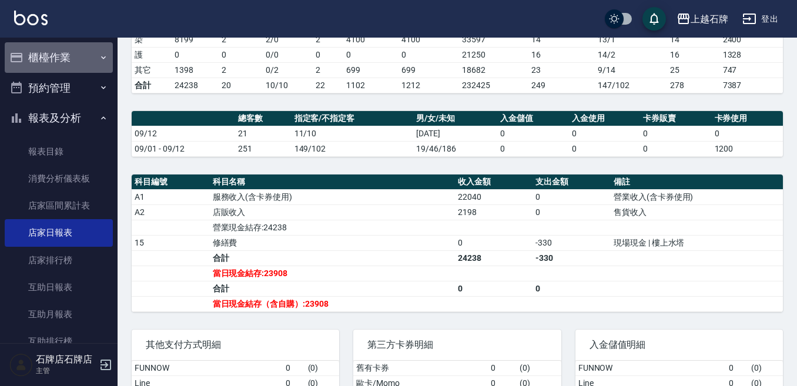
click at [70, 50] on button "櫃檯作業" at bounding box center [59, 57] width 108 height 31
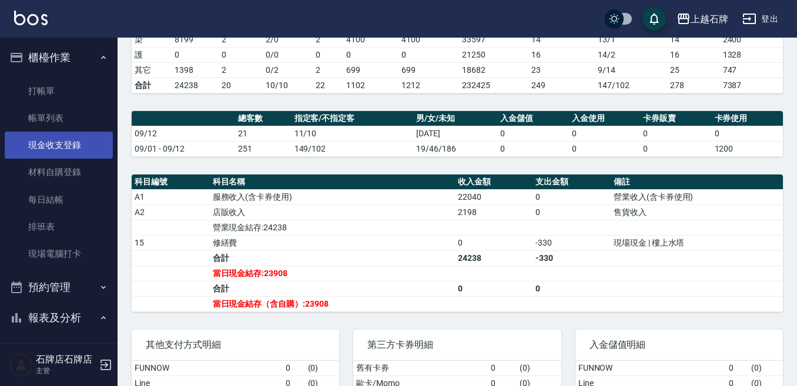
click at [85, 142] on link "現金收支登錄" at bounding box center [59, 145] width 108 height 27
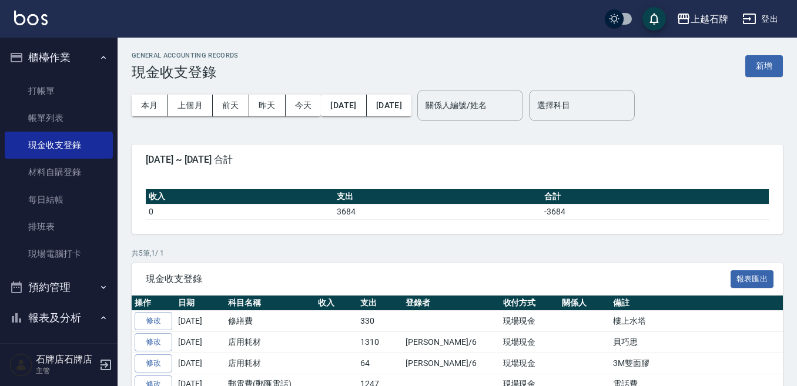
click at [765, 58] on button "新增" at bounding box center [764, 66] width 38 height 22
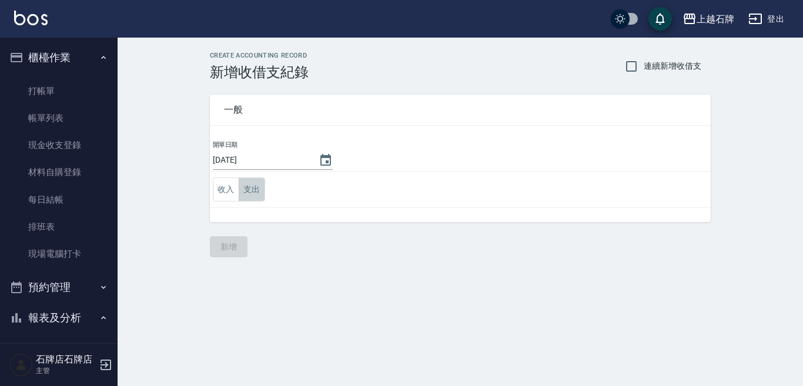
click at [264, 185] on button "支出" at bounding box center [252, 189] width 26 height 24
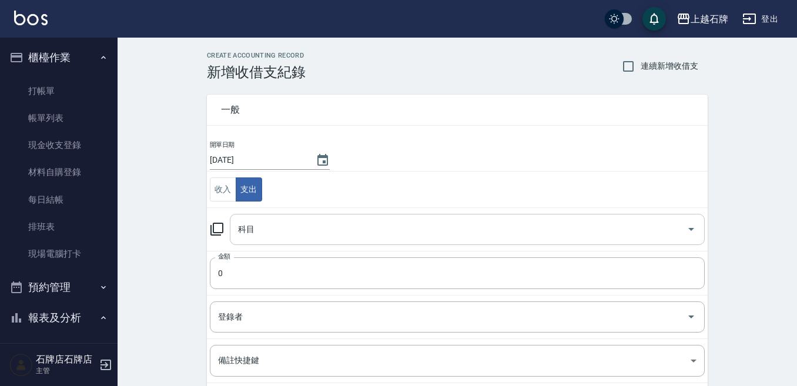
drag, startPoint x: 360, startPoint y: 244, endPoint x: 367, endPoint y: 237, distance: 9.6
click at [364, 242] on div "科目" at bounding box center [467, 229] width 475 height 31
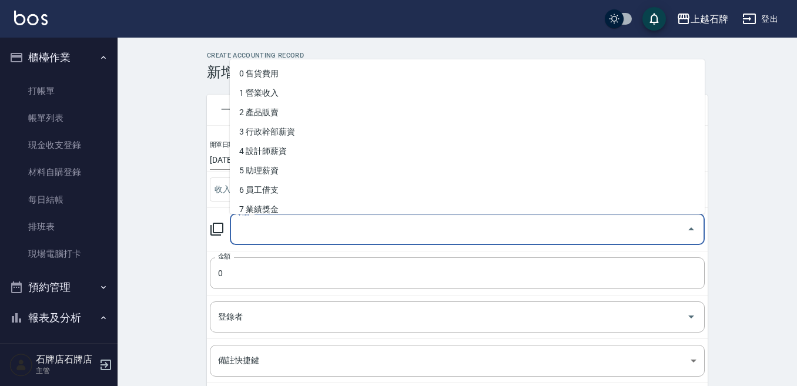
click at [367, 236] on input "科目" at bounding box center [458, 229] width 446 height 21
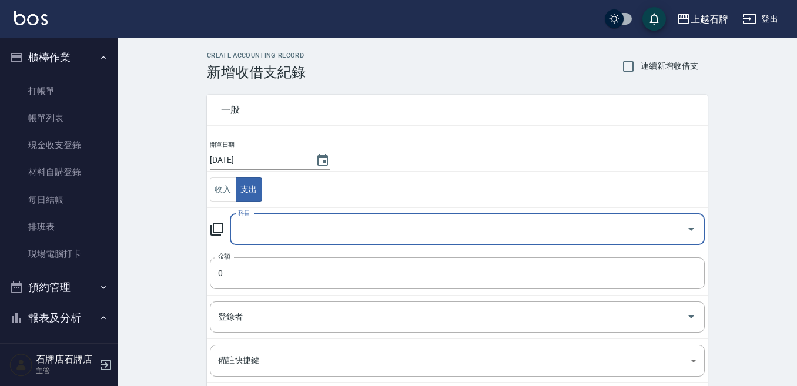
click at [371, 227] on input "科目" at bounding box center [458, 229] width 446 height 21
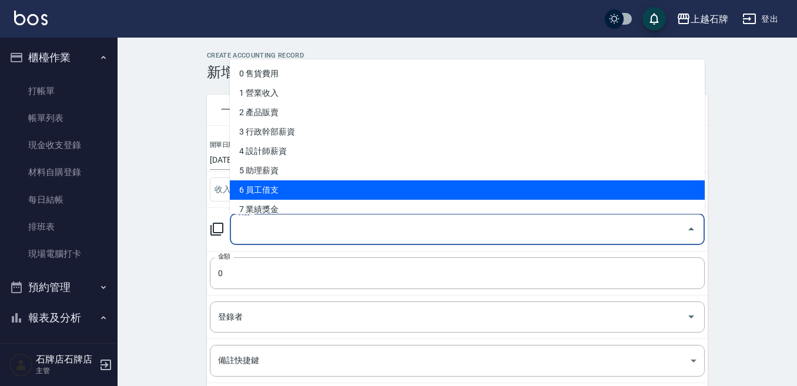
click at [383, 184] on li "6 員工借支" at bounding box center [467, 189] width 475 height 19
type input "6 員工借支"
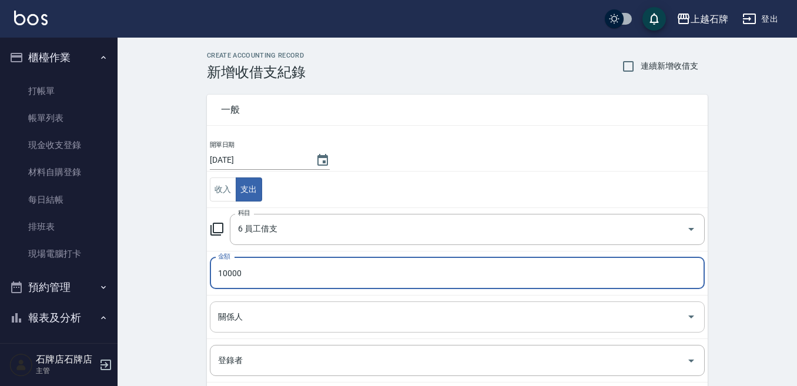
type input "10000"
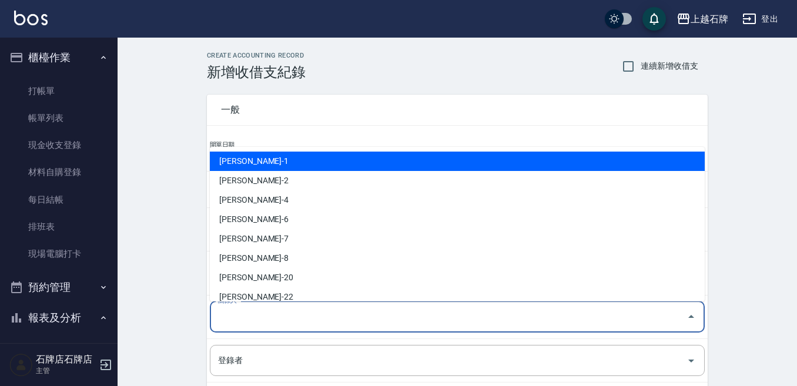
drag, startPoint x: 360, startPoint y: 309, endPoint x: 404, endPoint y: 262, distance: 64.8
click at [358, 308] on input "關係人" at bounding box center [448, 317] width 466 height 21
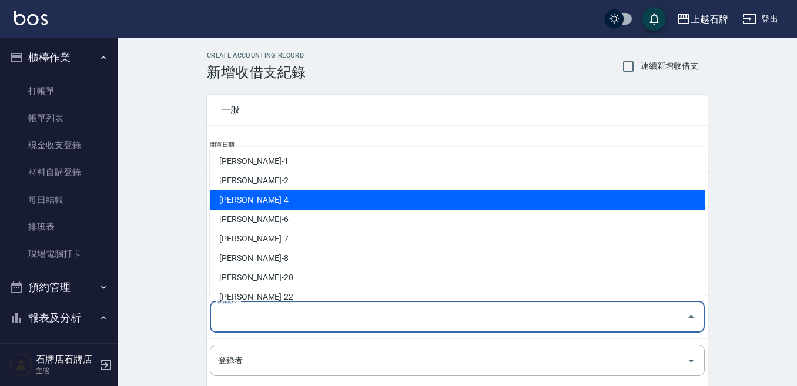
click at [428, 193] on li "陳貞秀-4" at bounding box center [457, 199] width 495 height 19
type input "陳貞秀-4"
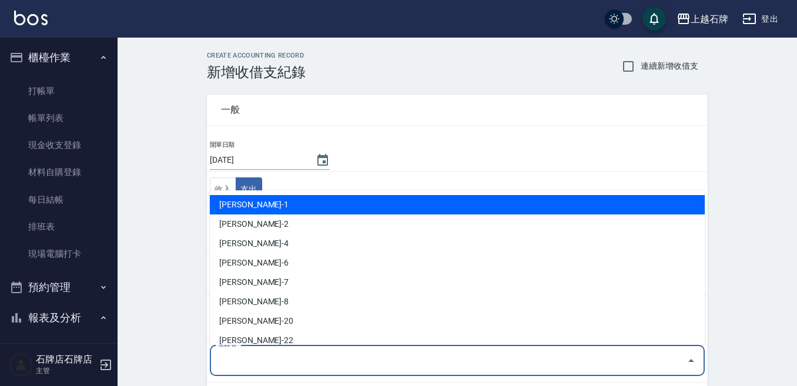
click at [402, 370] on input "登錄者" at bounding box center [448, 360] width 466 height 21
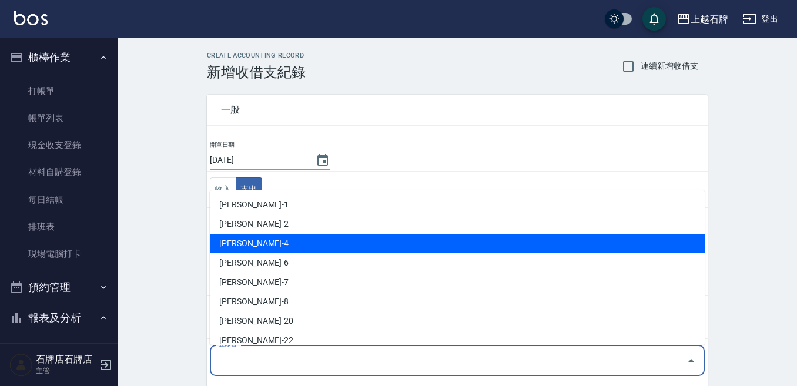
click at [425, 241] on li "陳貞秀-4" at bounding box center [457, 243] width 495 height 19
type input "陳貞秀-4"
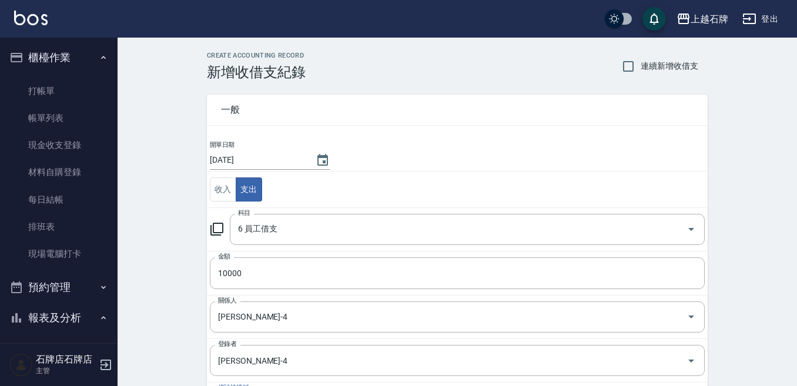
scroll to position [176, 0]
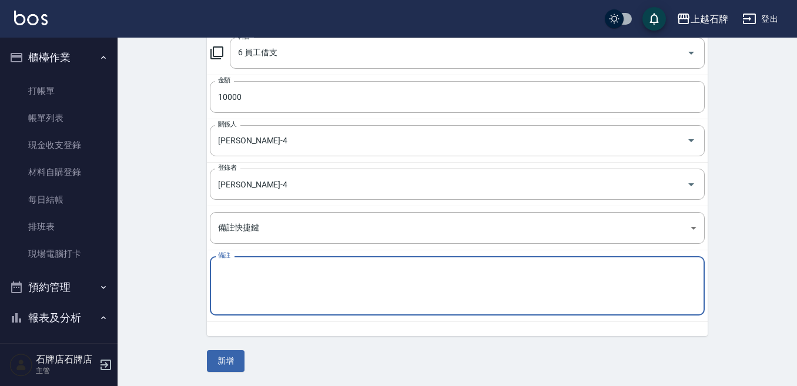
click at [371, 286] on textarea "備註" at bounding box center [457, 286] width 478 height 40
type textarea "4號"
click at [241, 352] on button "新增" at bounding box center [226, 361] width 38 height 22
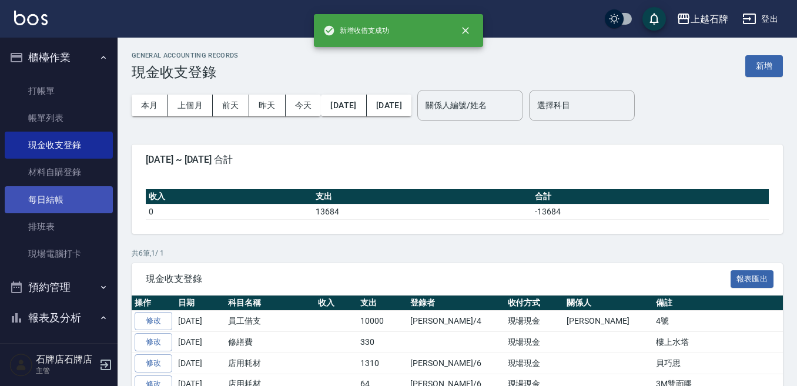
click at [83, 191] on link "每日結帳" at bounding box center [59, 199] width 108 height 27
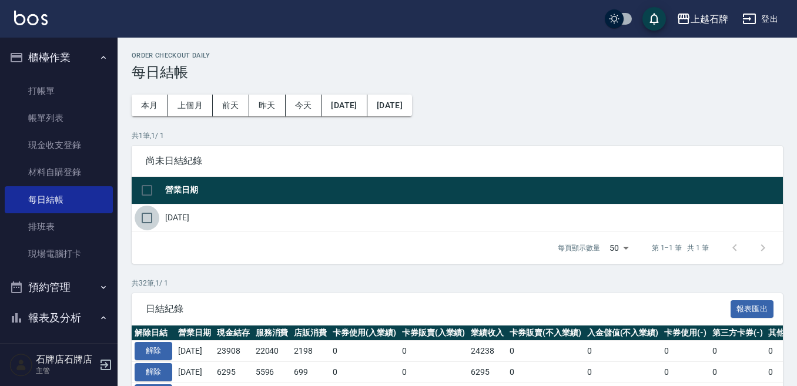
drag, startPoint x: 152, startPoint y: 223, endPoint x: 273, endPoint y: 288, distance: 137.5
click at [156, 223] on input "checkbox" at bounding box center [147, 218] width 25 height 25
checkbox input "true"
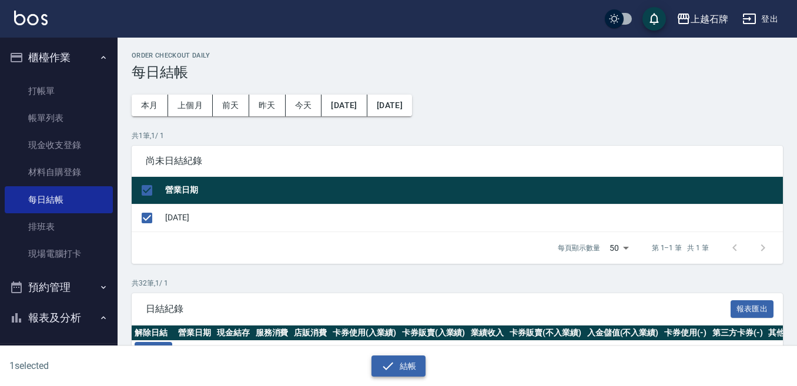
click at [398, 357] on button "結帳" at bounding box center [398, 366] width 55 height 22
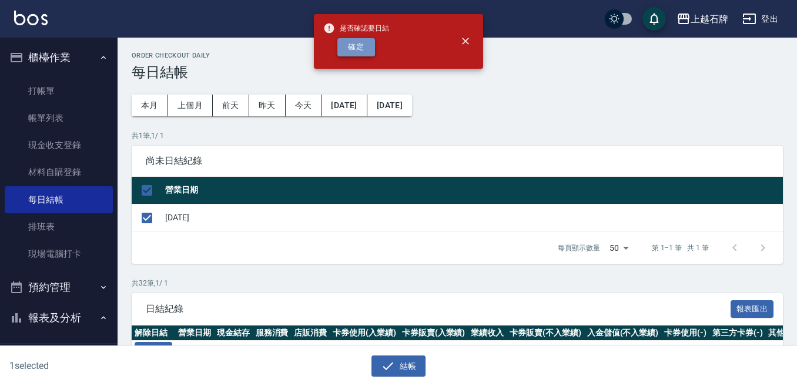
click at [345, 41] on button "確定" at bounding box center [356, 47] width 38 height 18
checkbox input "false"
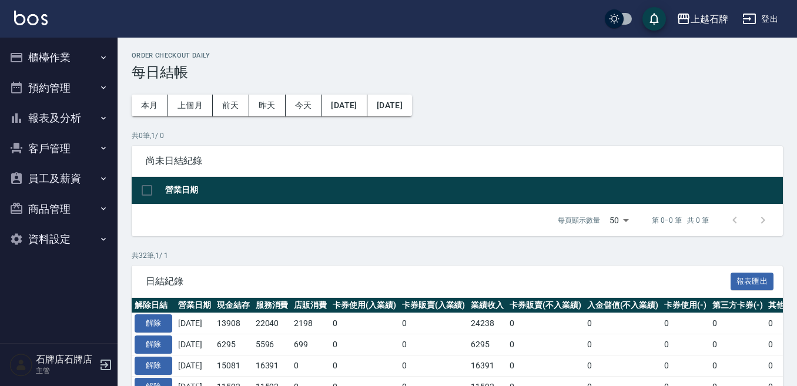
click at [70, 117] on button "報表及分析" at bounding box center [59, 118] width 108 height 31
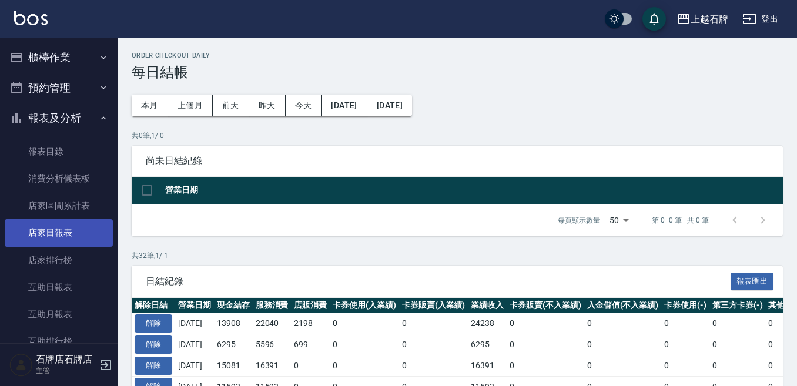
click at [75, 242] on link "店家日報表" at bounding box center [59, 232] width 108 height 27
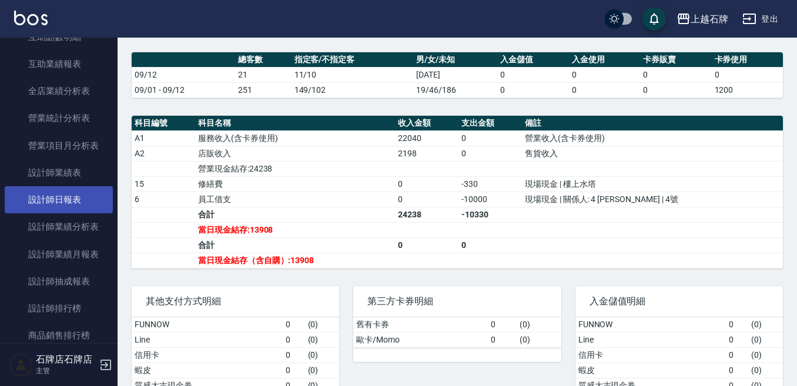
scroll to position [352, 0]
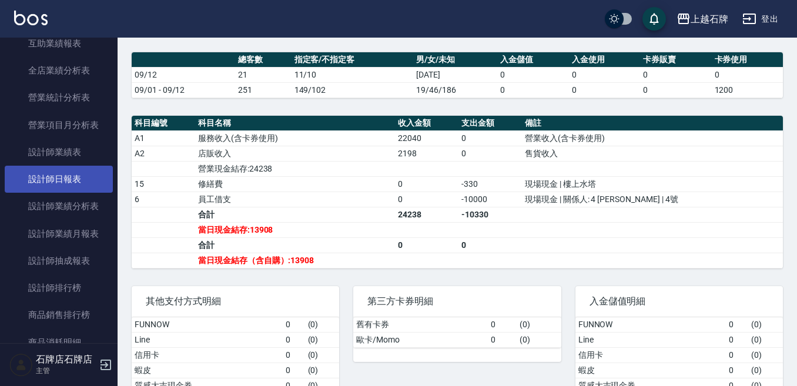
click at [88, 181] on link "設計師日報表" at bounding box center [59, 179] width 108 height 27
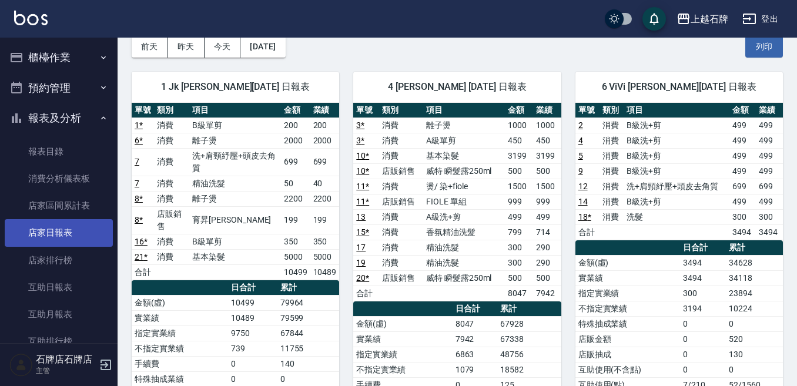
drag, startPoint x: 86, startPoint y: 241, endPoint x: 93, endPoint y: 239, distance: 7.6
click at [87, 241] on link "店家日報表" at bounding box center [59, 232] width 108 height 27
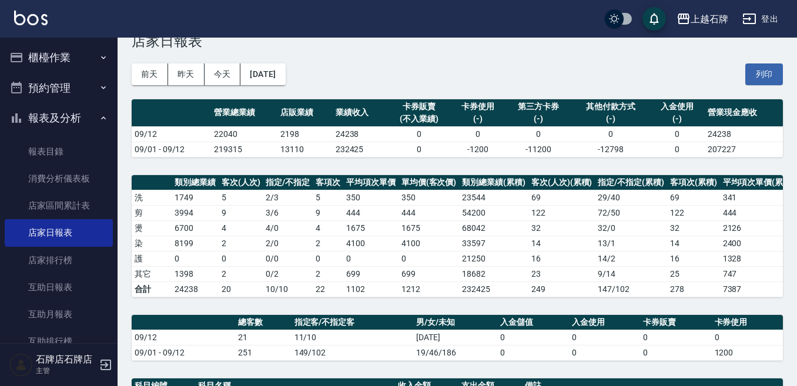
scroll to position [25, 0]
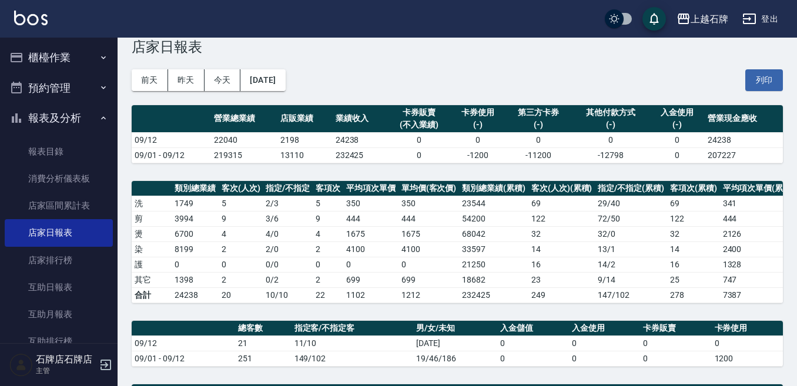
click at [640, 66] on div "前天 昨天 今天 2025/09/12 列印" at bounding box center [457, 80] width 651 height 50
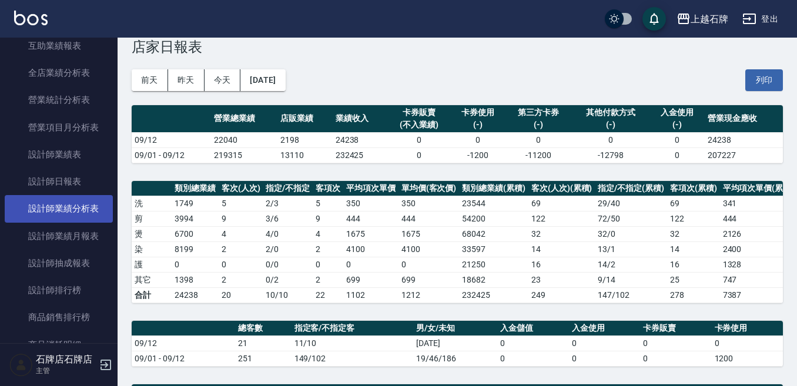
scroll to position [352, 0]
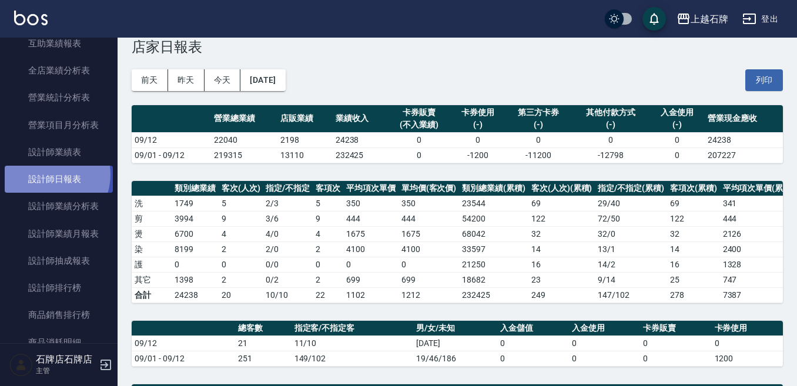
click at [49, 174] on link "設計師日報表" at bounding box center [59, 179] width 108 height 27
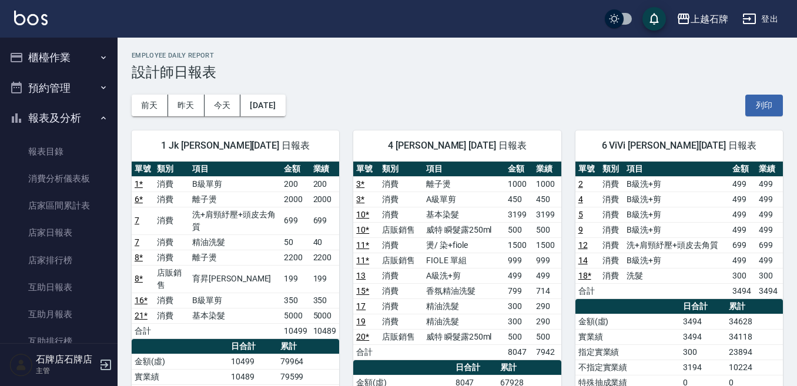
click at [73, 52] on button "櫃檯作業" at bounding box center [59, 57] width 108 height 31
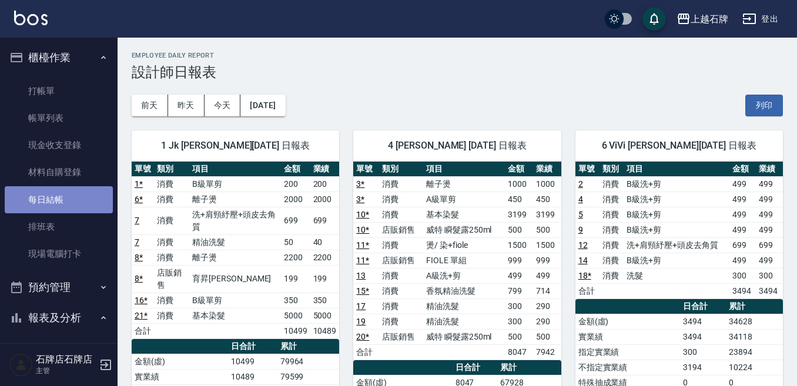
click at [78, 203] on link "每日結帳" at bounding box center [59, 199] width 108 height 27
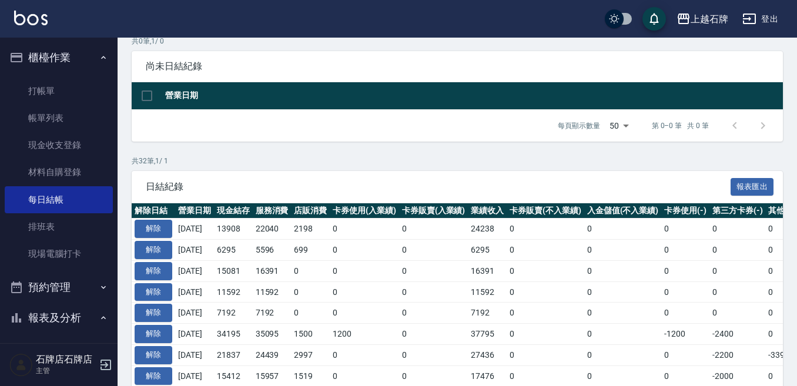
scroll to position [117, 0]
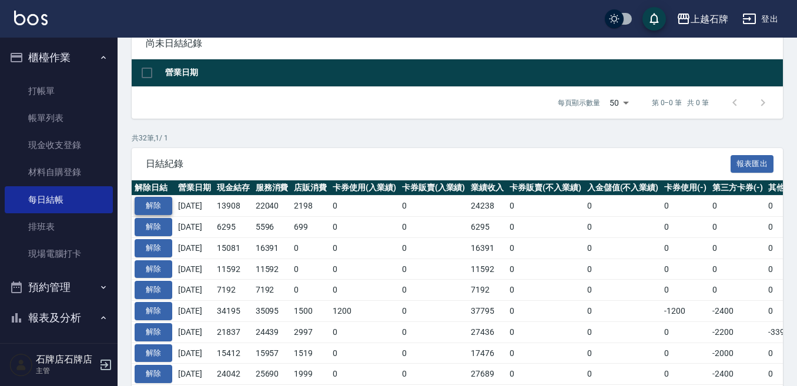
click at [161, 203] on button "解除" at bounding box center [154, 206] width 38 height 18
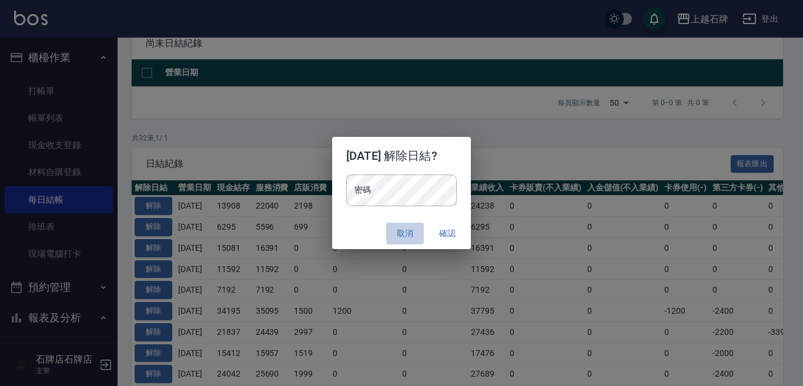
drag, startPoint x: 397, startPoint y: 226, endPoint x: 409, endPoint y: 223, distance: 12.6
click at [398, 224] on button "取消" at bounding box center [405, 234] width 38 height 22
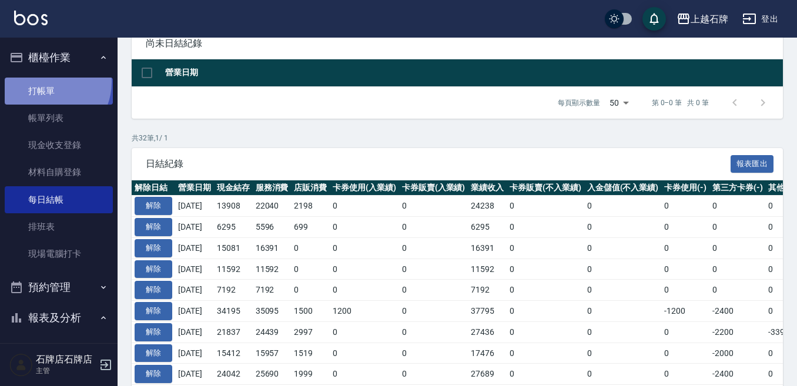
click at [45, 82] on link "打帳單" at bounding box center [59, 91] width 108 height 27
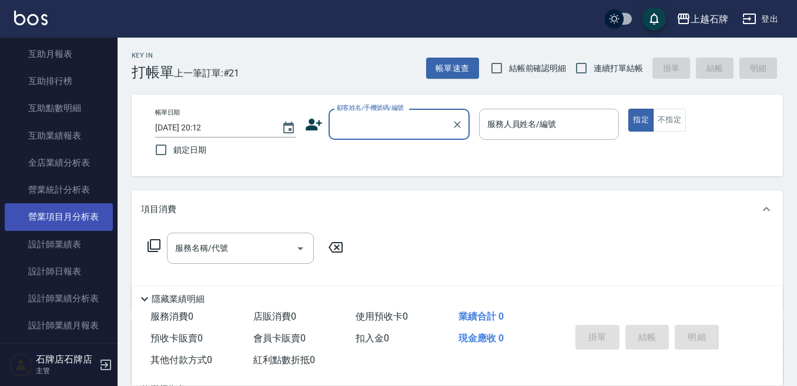
scroll to position [529, 0]
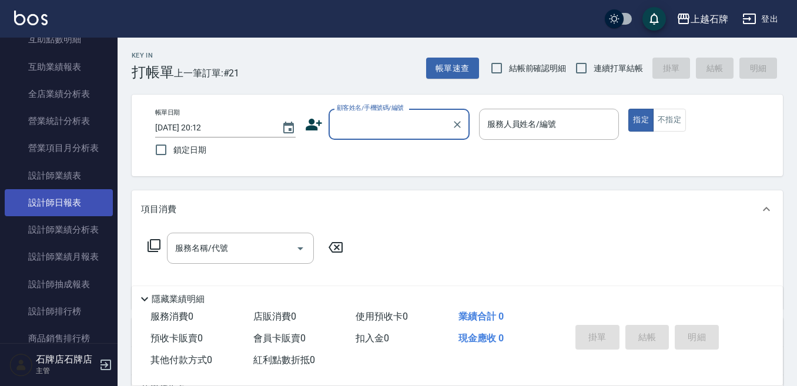
click at [72, 204] on link "設計師日報表" at bounding box center [59, 202] width 108 height 27
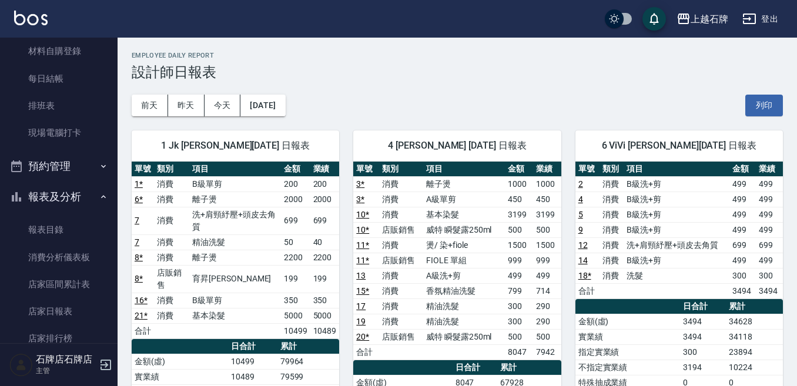
scroll to position [117, 0]
